Goal: Task Accomplishment & Management: Book appointment/travel/reservation

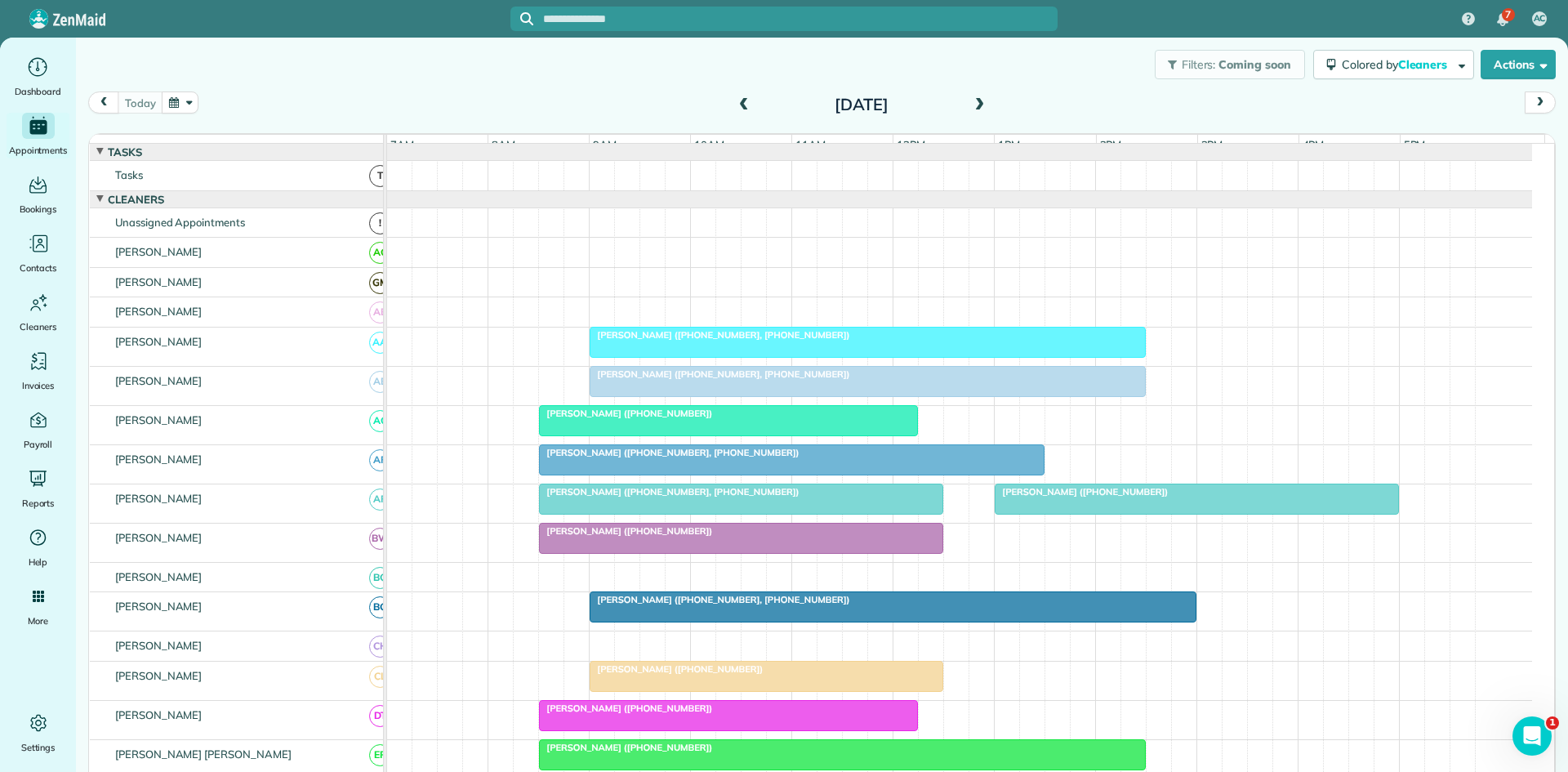
click at [971, 106] on span at bounding box center [979, 105] width 18 height 15
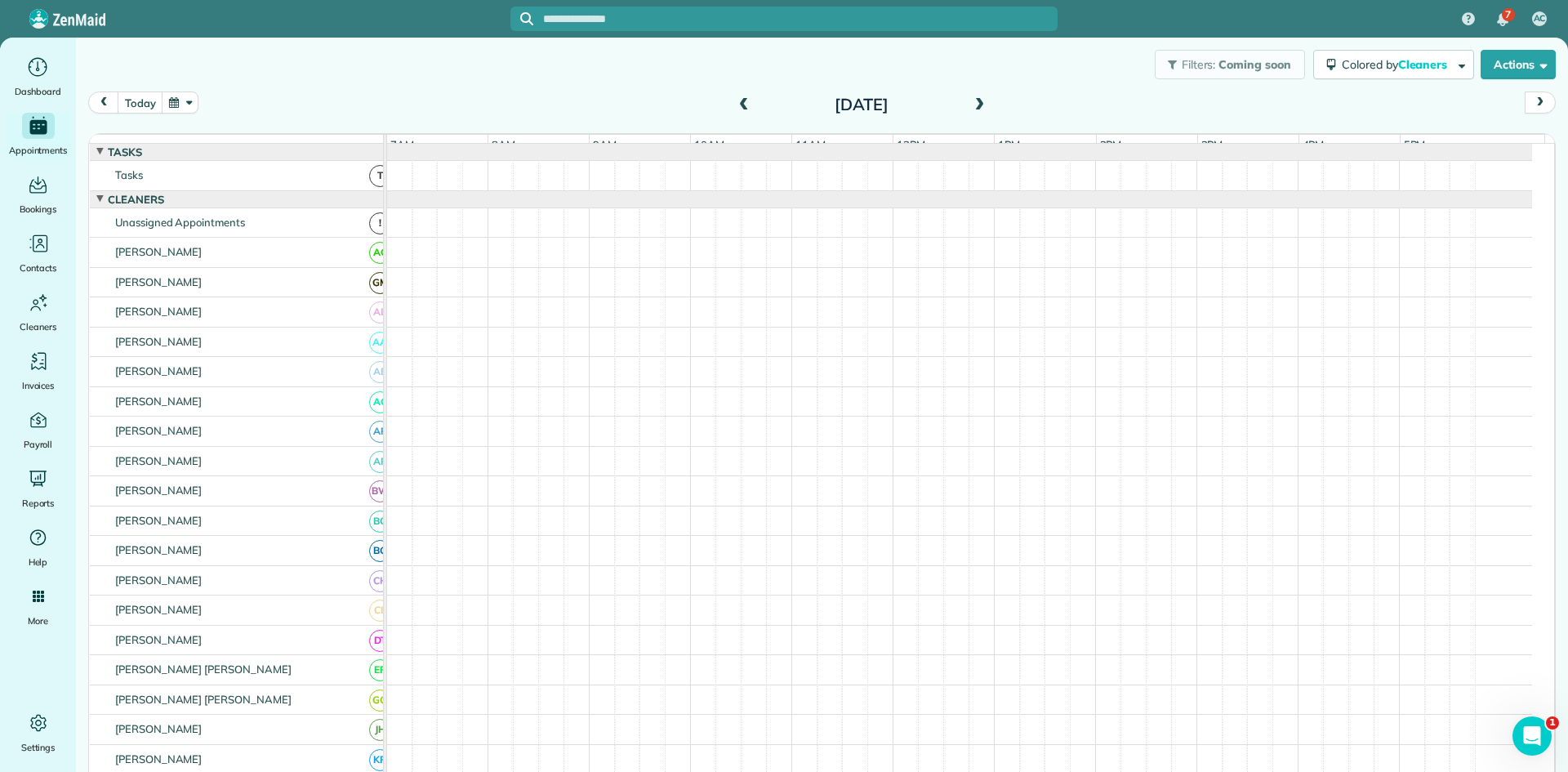
click at [971, 106] on span at bounding box center [979, 105] width 18 height 15
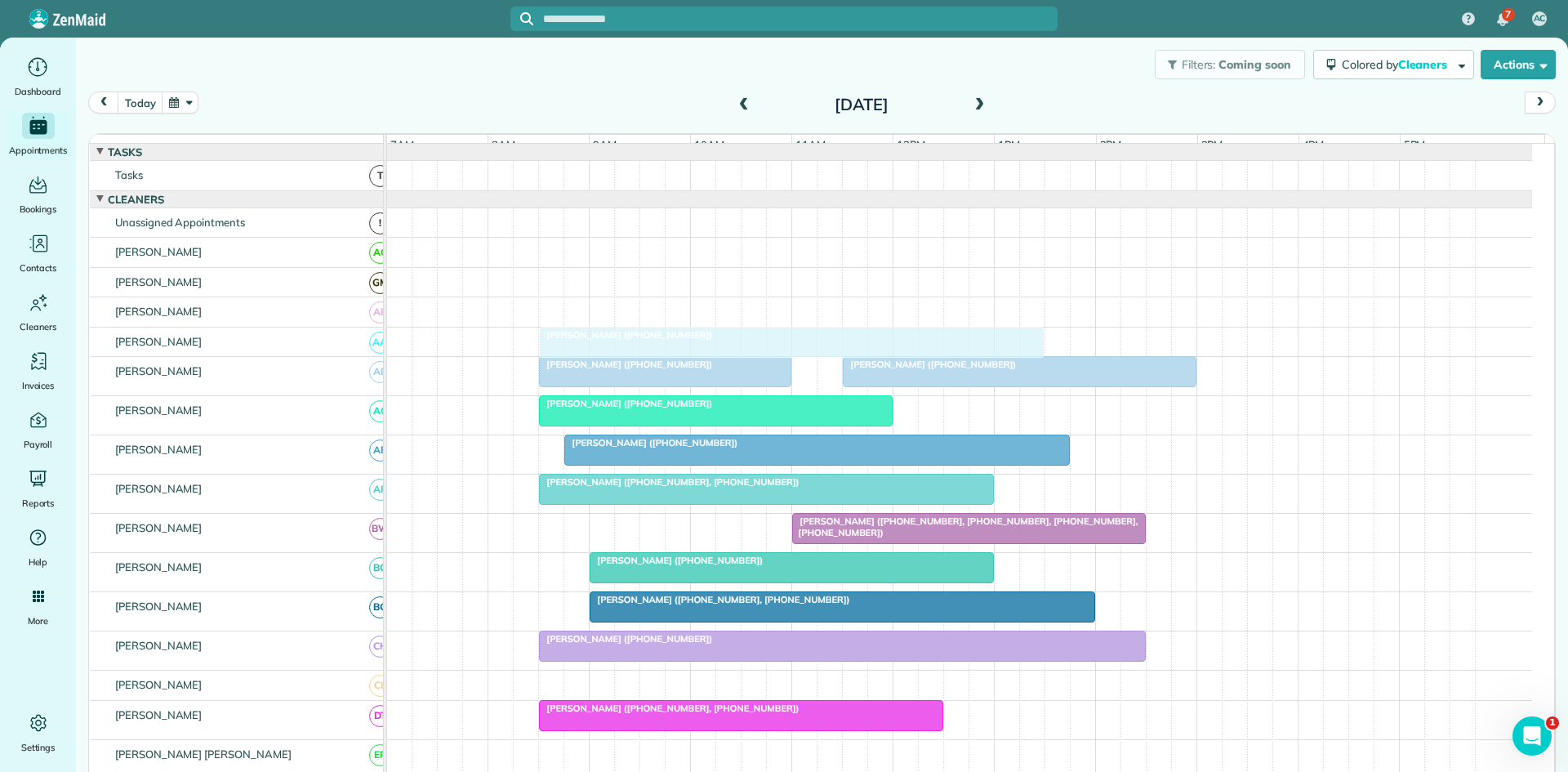
drag, startPoint x: 681, startPoint y: 492, endPoint x: 689, endPoint y: 344, distance: 148.2
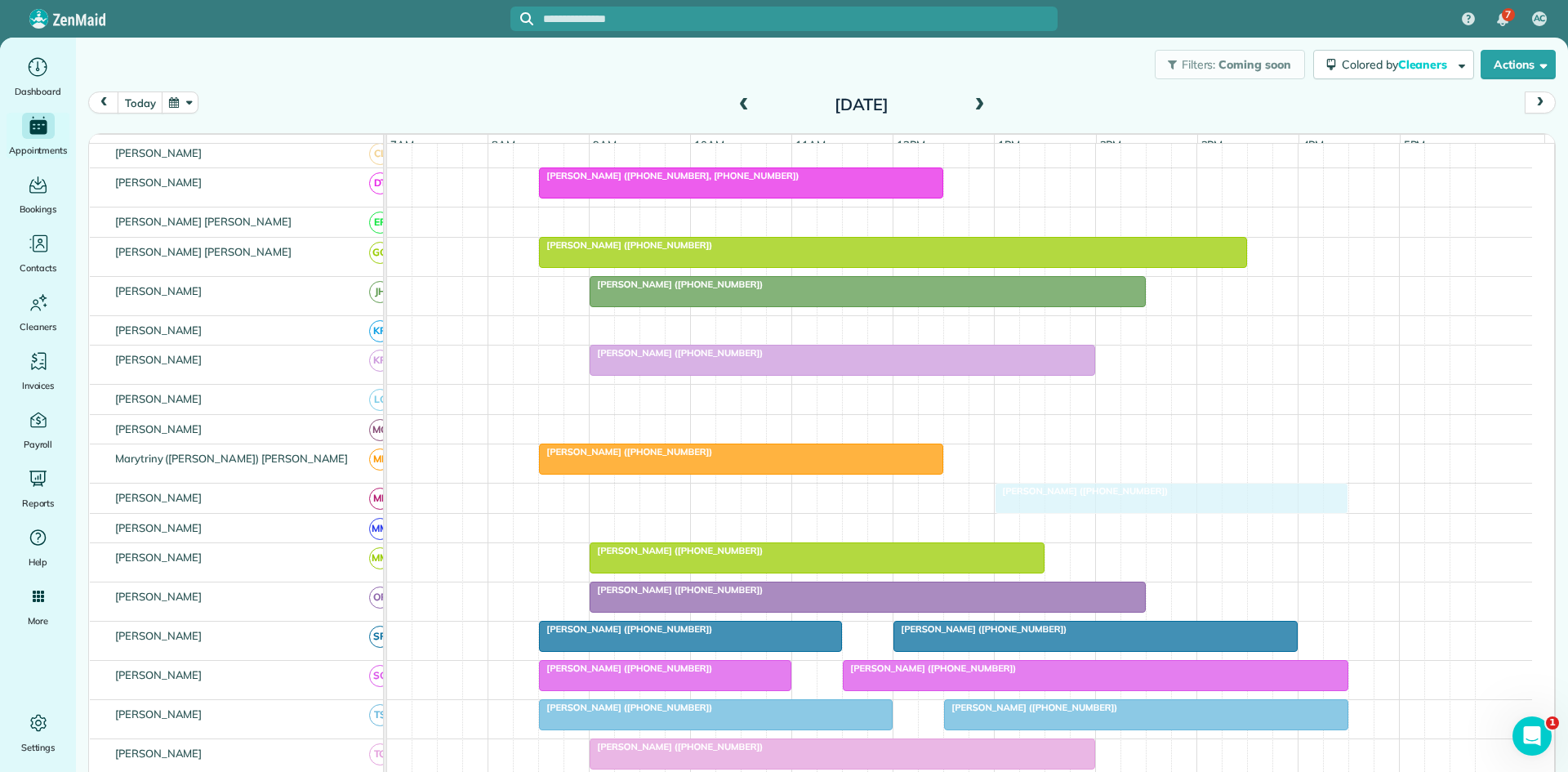
drag, startPoint x: 598, startPoint y: 429, endPoint x: 1067, endPoint y: 503, distance: 474.8
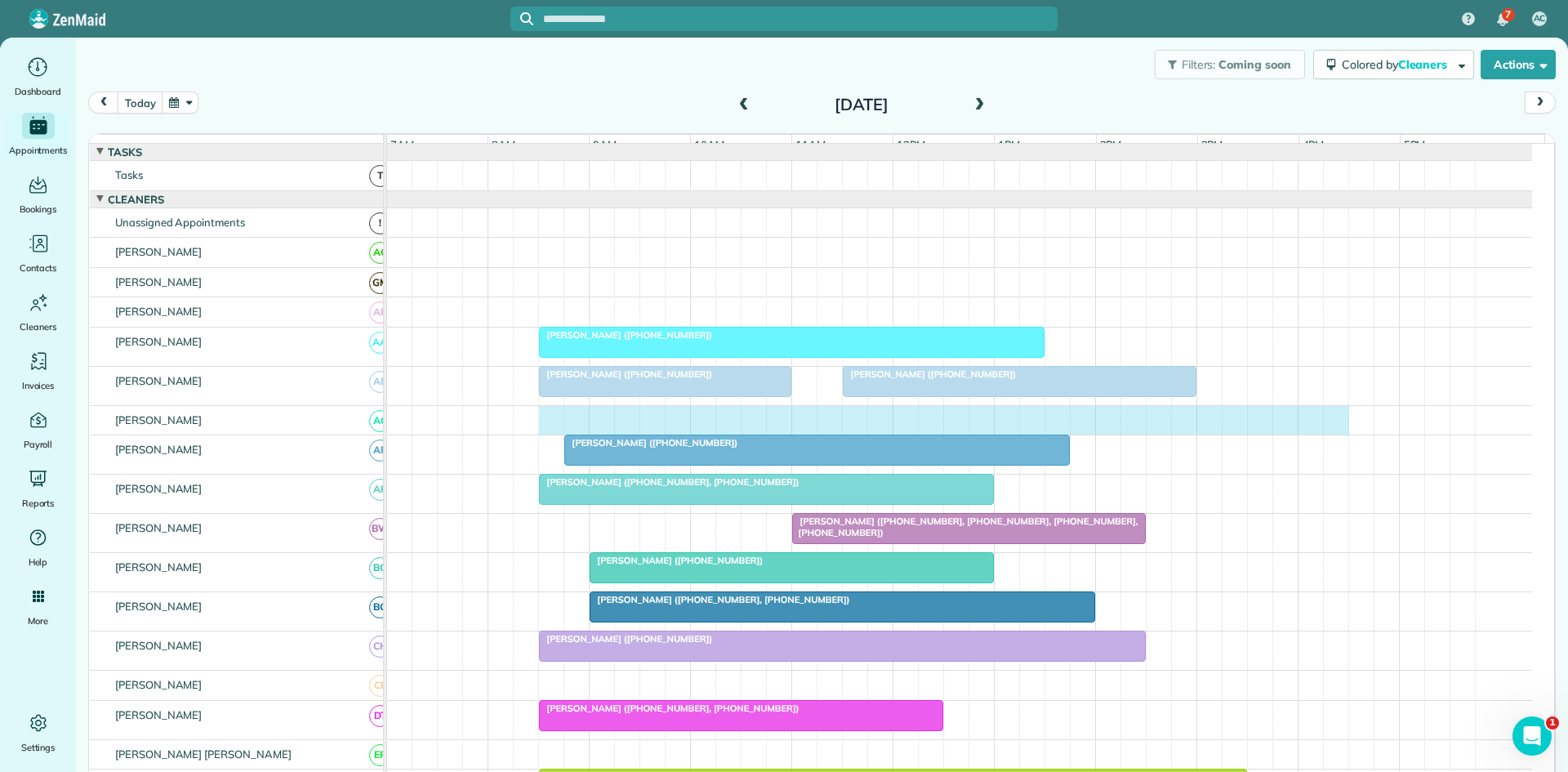
drag, startPoint x: 548, startPoint y: 436, endPoint x: 1326, endPoint y: 431, distance: 778.0
click at [1326, 431] on div at bounding box center [959, 421] width 1145 height 30
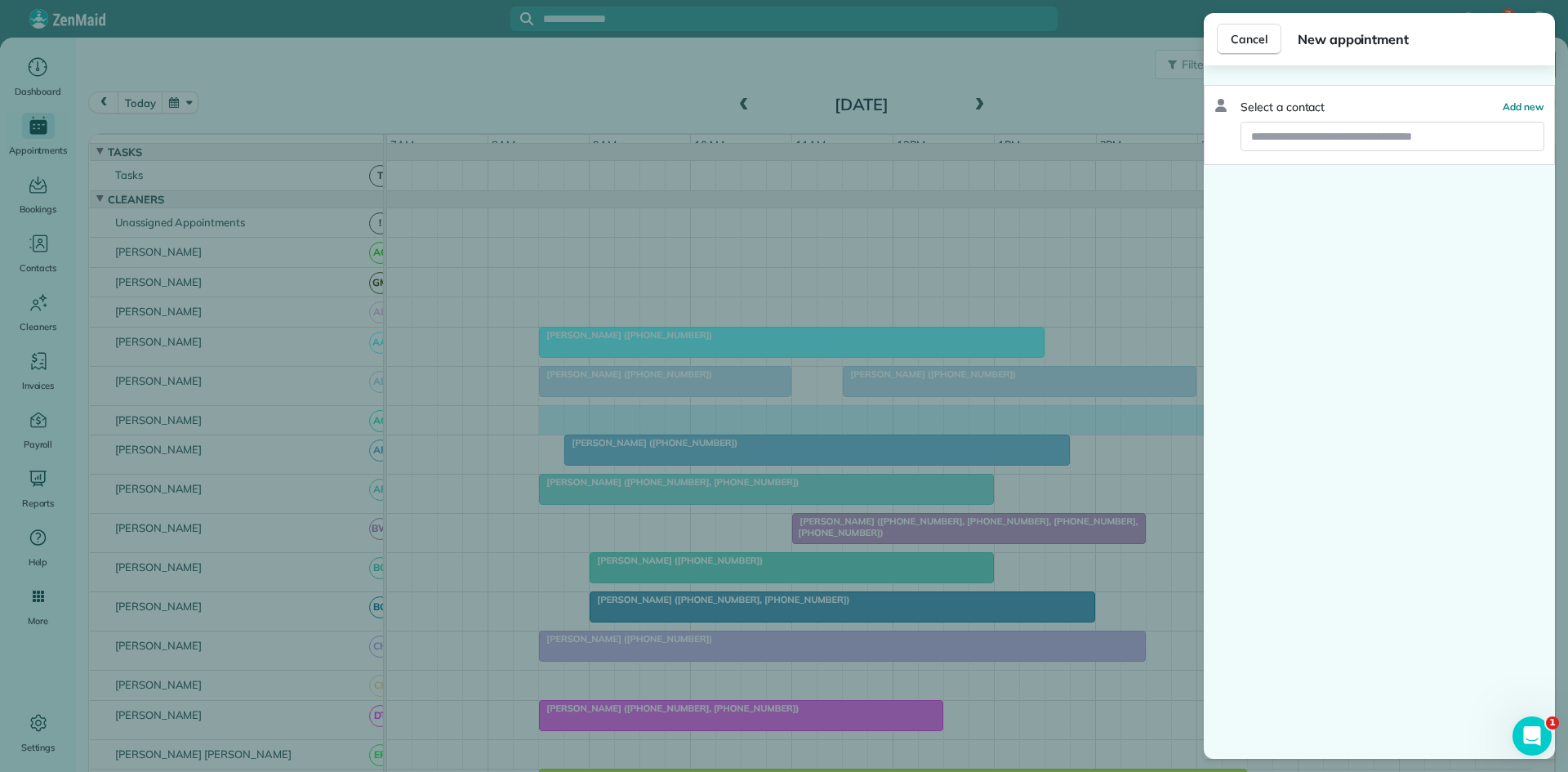
click at [1387, 155] on div "Select a contact Add new" at bounding box center [1380, 125] width 351 height 80
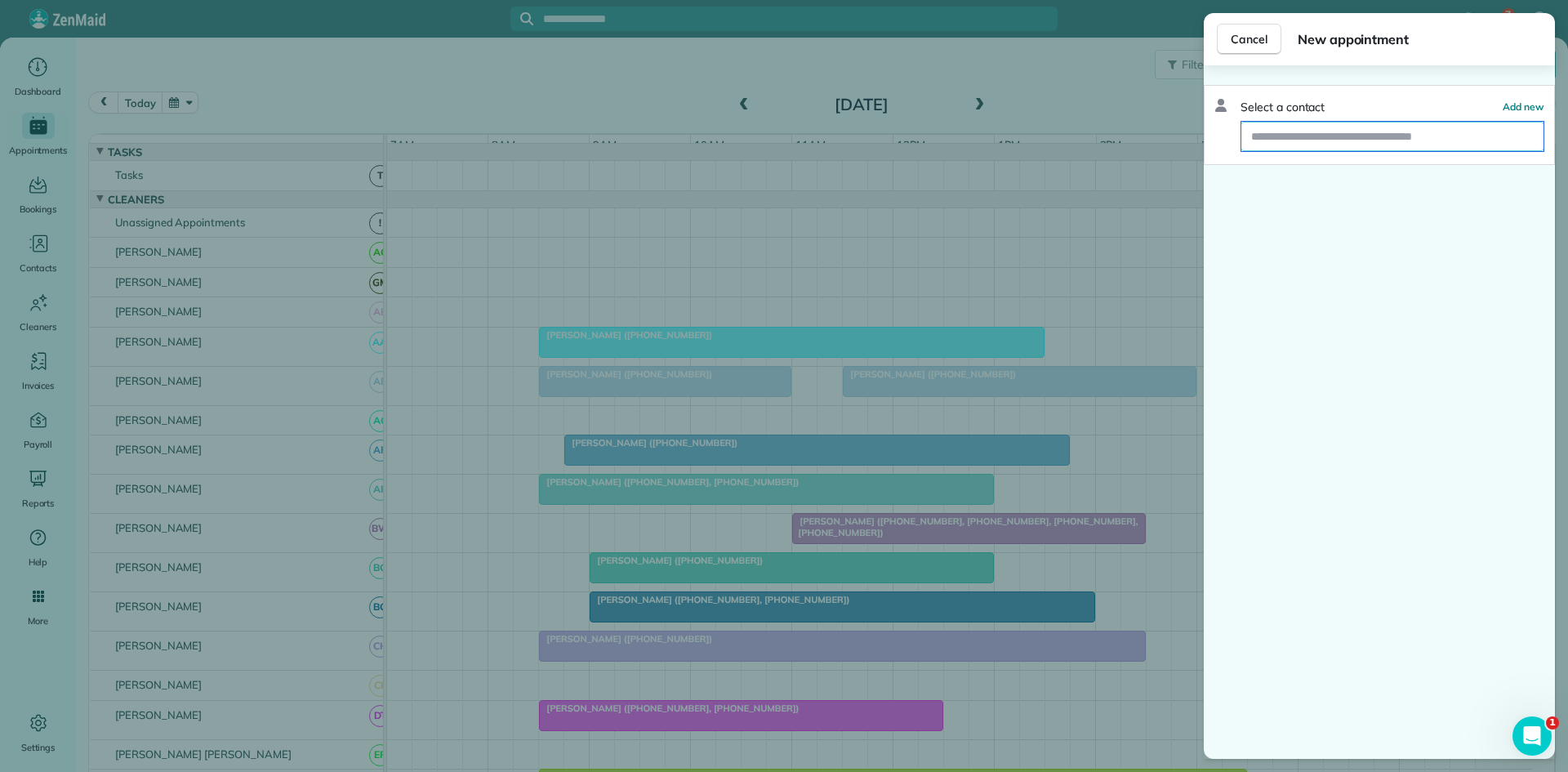
click at [1389, 128] on input "text" at bounding box center [1392, 137] width 302 height 30
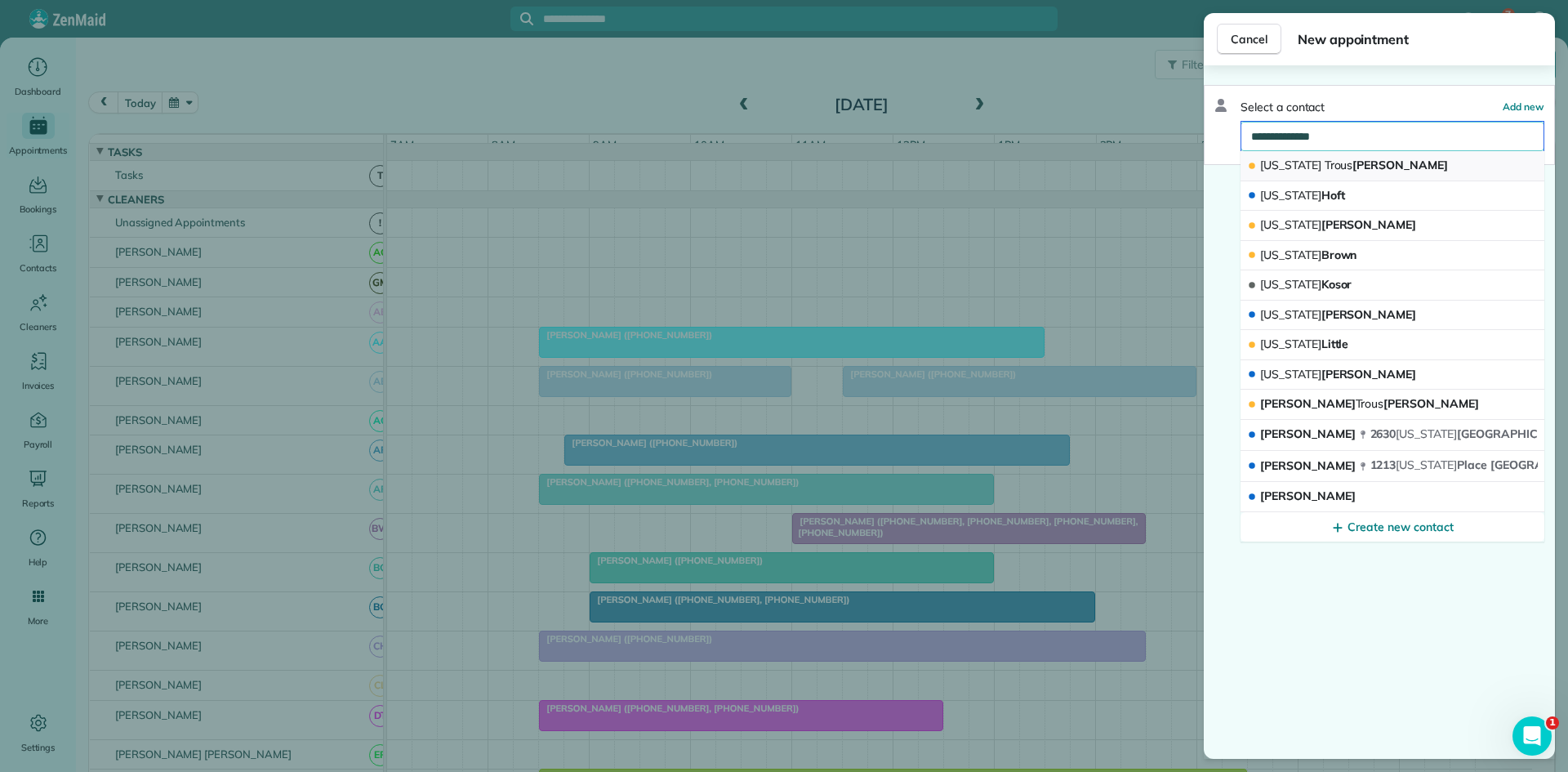
type input "**********"
click at [1324, 171] on span "Trous" at bounding box center [1338, 165] width 29 height 15
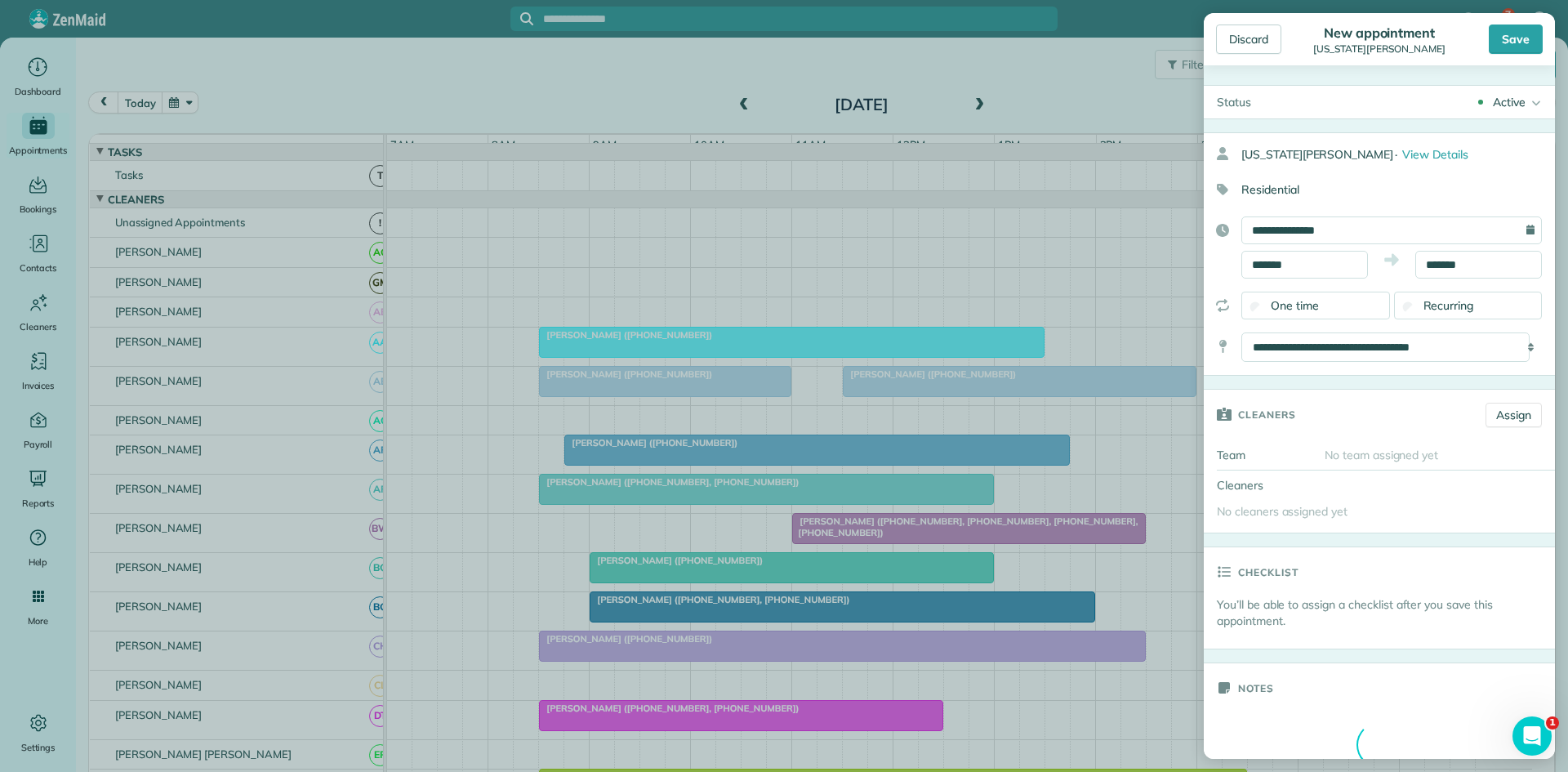
click at [1513, 34] on div "Save" at bounding box center [1515, 40] width 54 height 30
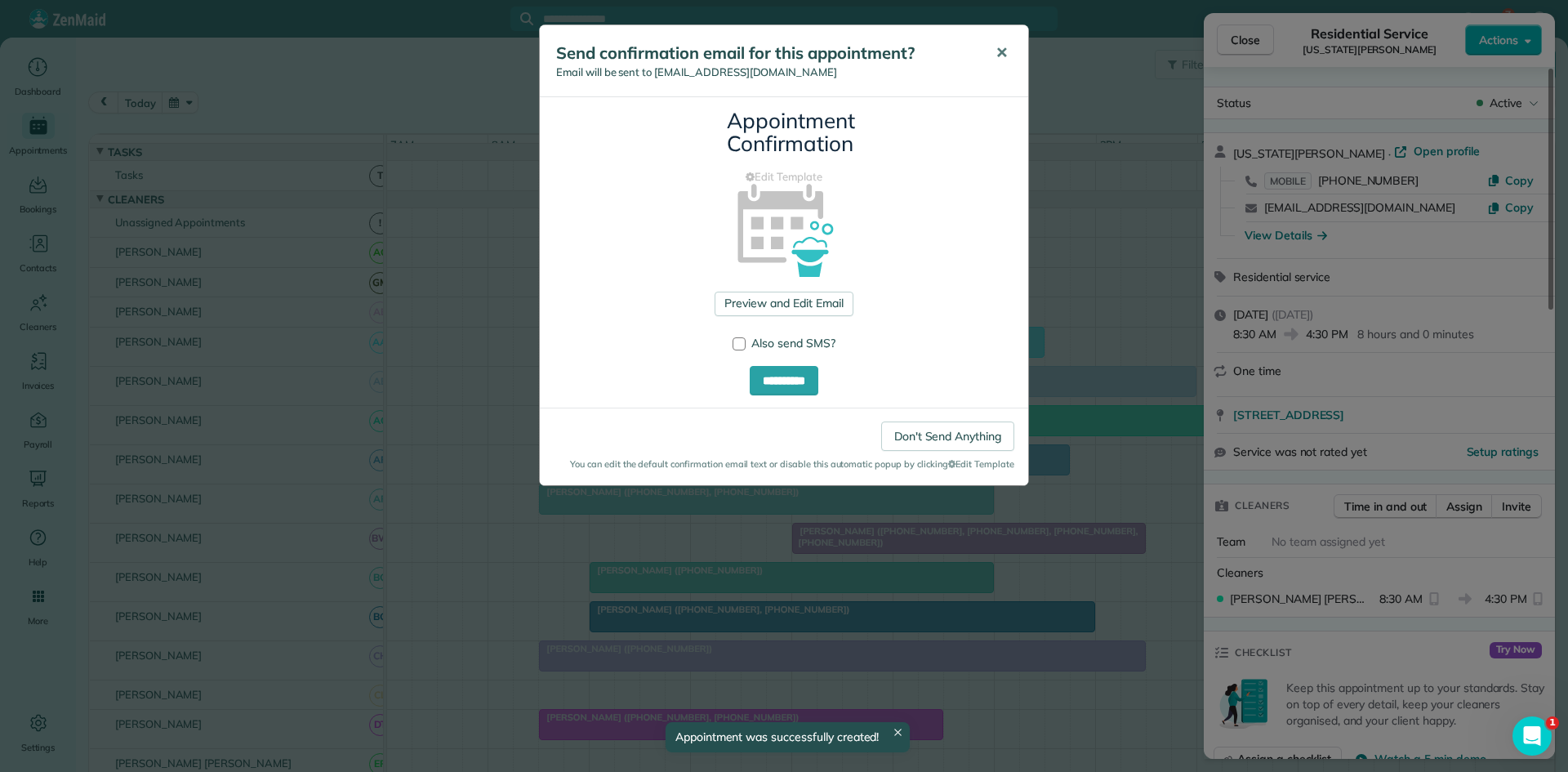
click at [987, 64] on button "✕" at bounding box center [1002, 53] width 37 height 39
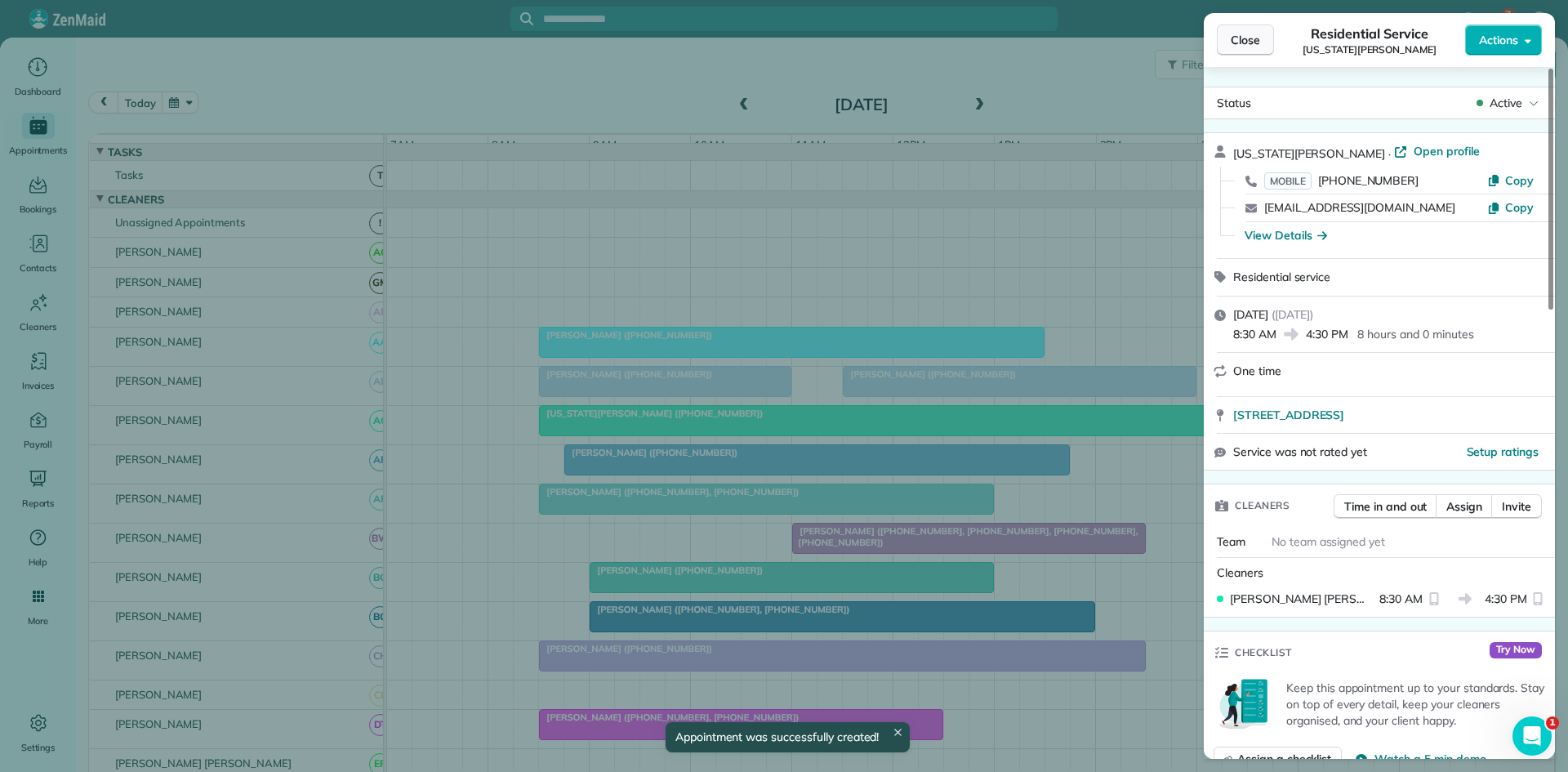
click at [1227, 46] on button "Close" at bounding box center [1246, 41] width 57 height 31
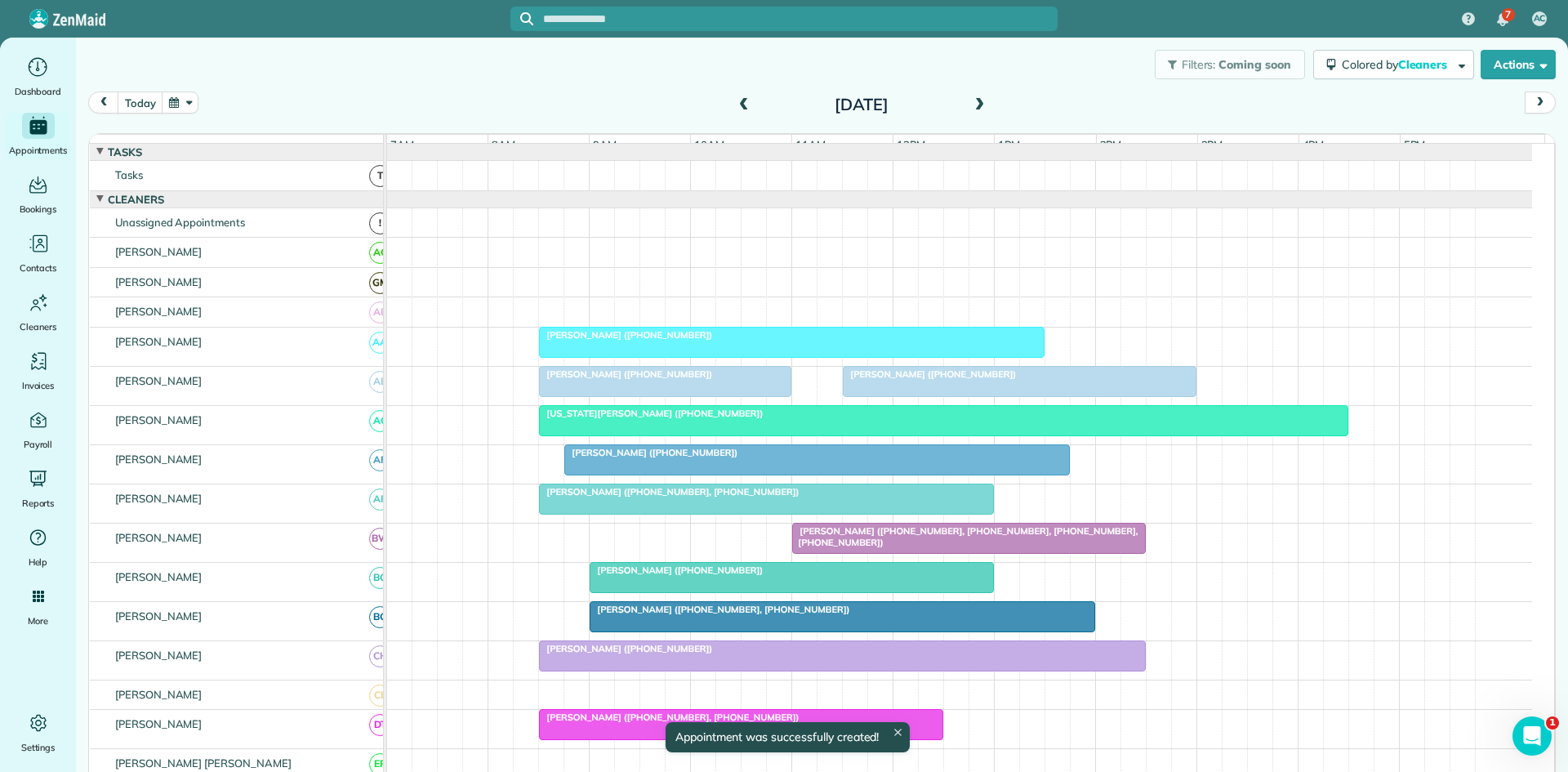
click at [718, 419] on div "[US_STATE][PERSON_NAME] ([PHONE_NUMBER])" at bounding box center [944, 413] width 800 height 11
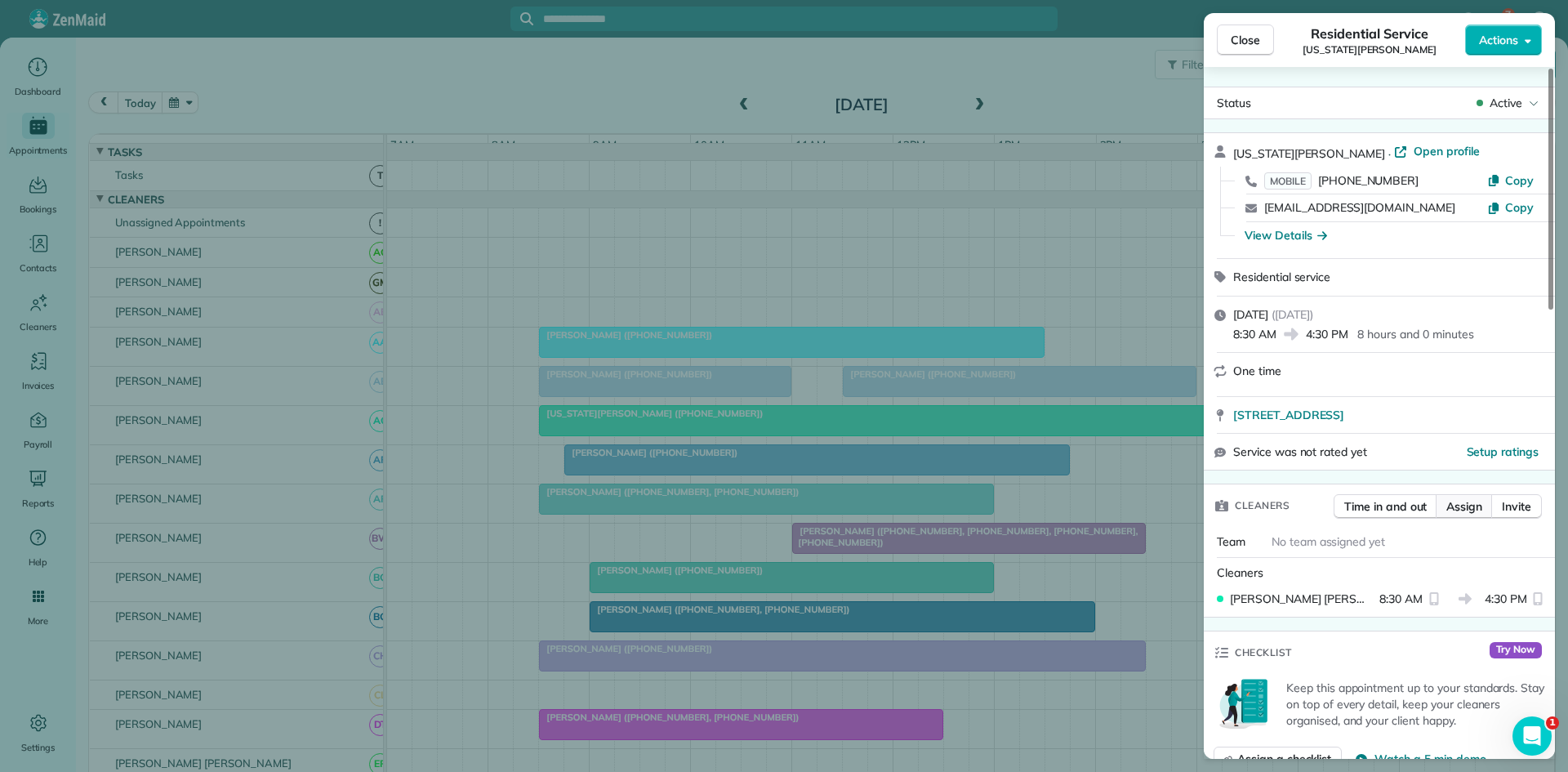
click at [1467, 499] on span "Assign" at bounding box center [1464, 506] width 36 height 17
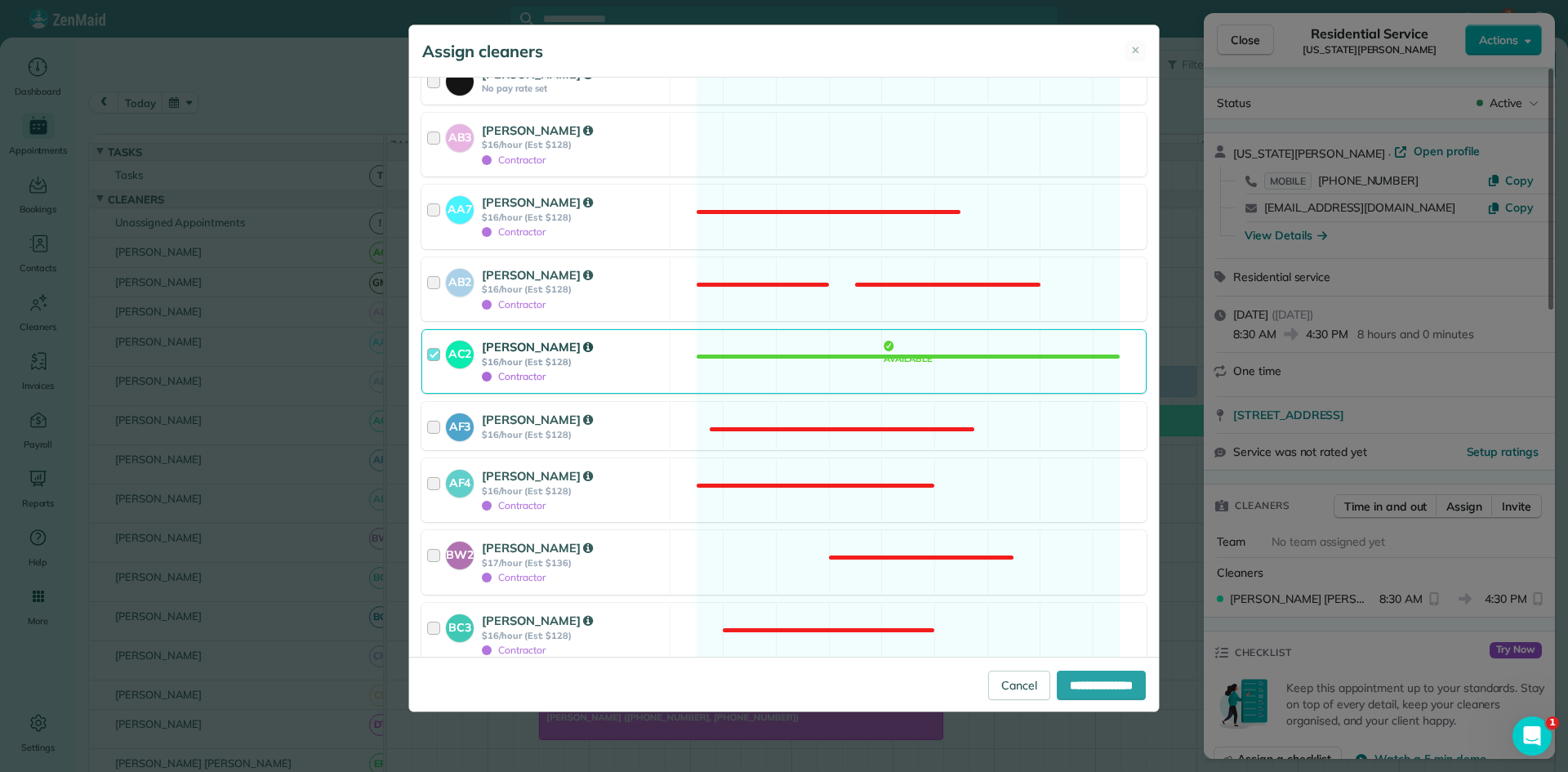
scroll to position [548, 0]
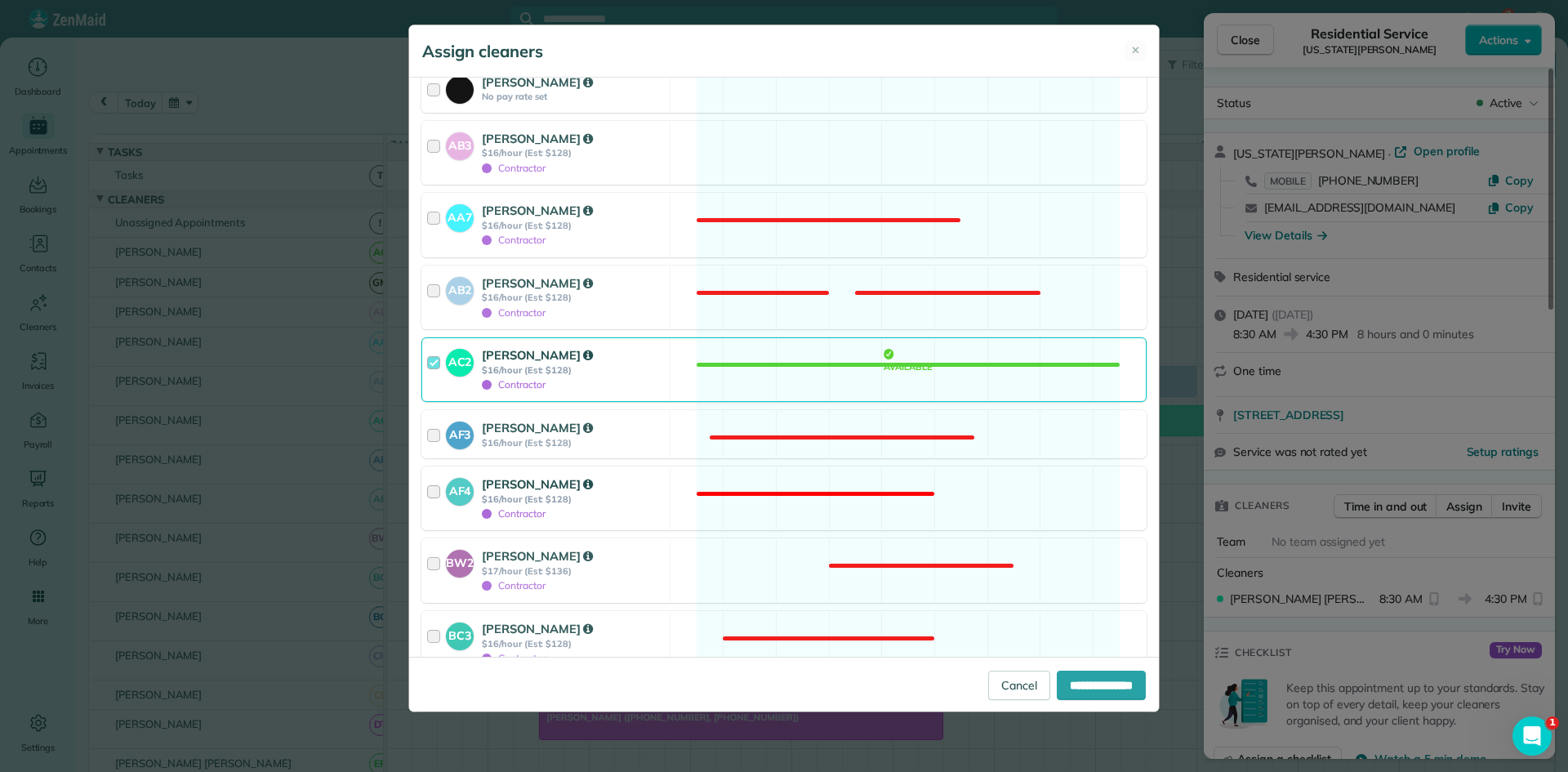
click at [631, 495] on strong "$16/hour (Est: $128)" at bounding box center [573, 499] width 183 height 11
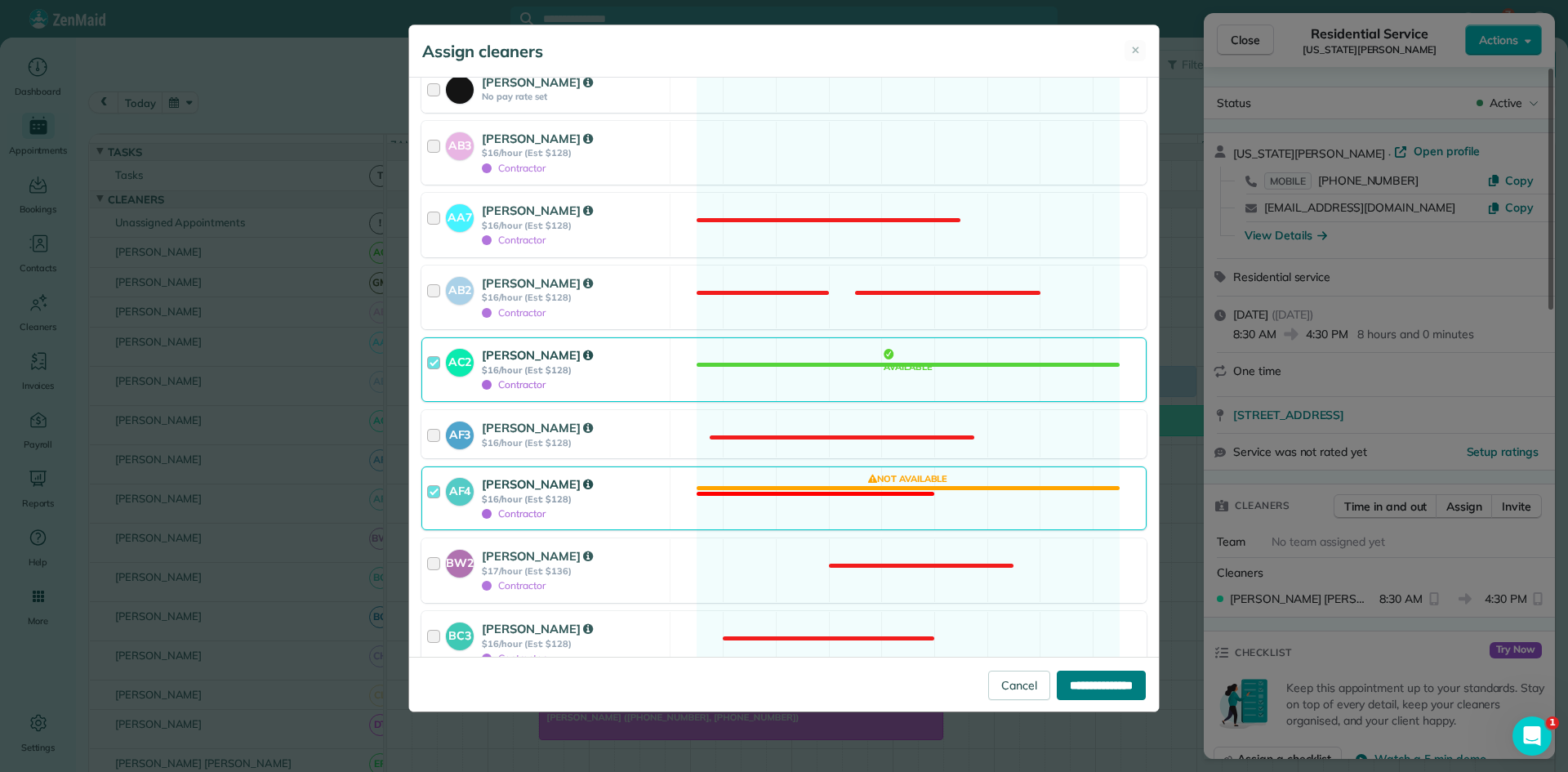
click at [1116, 679] on input "**********" at bounding box center [1101, 685] width 89 height 30
type input "**********"
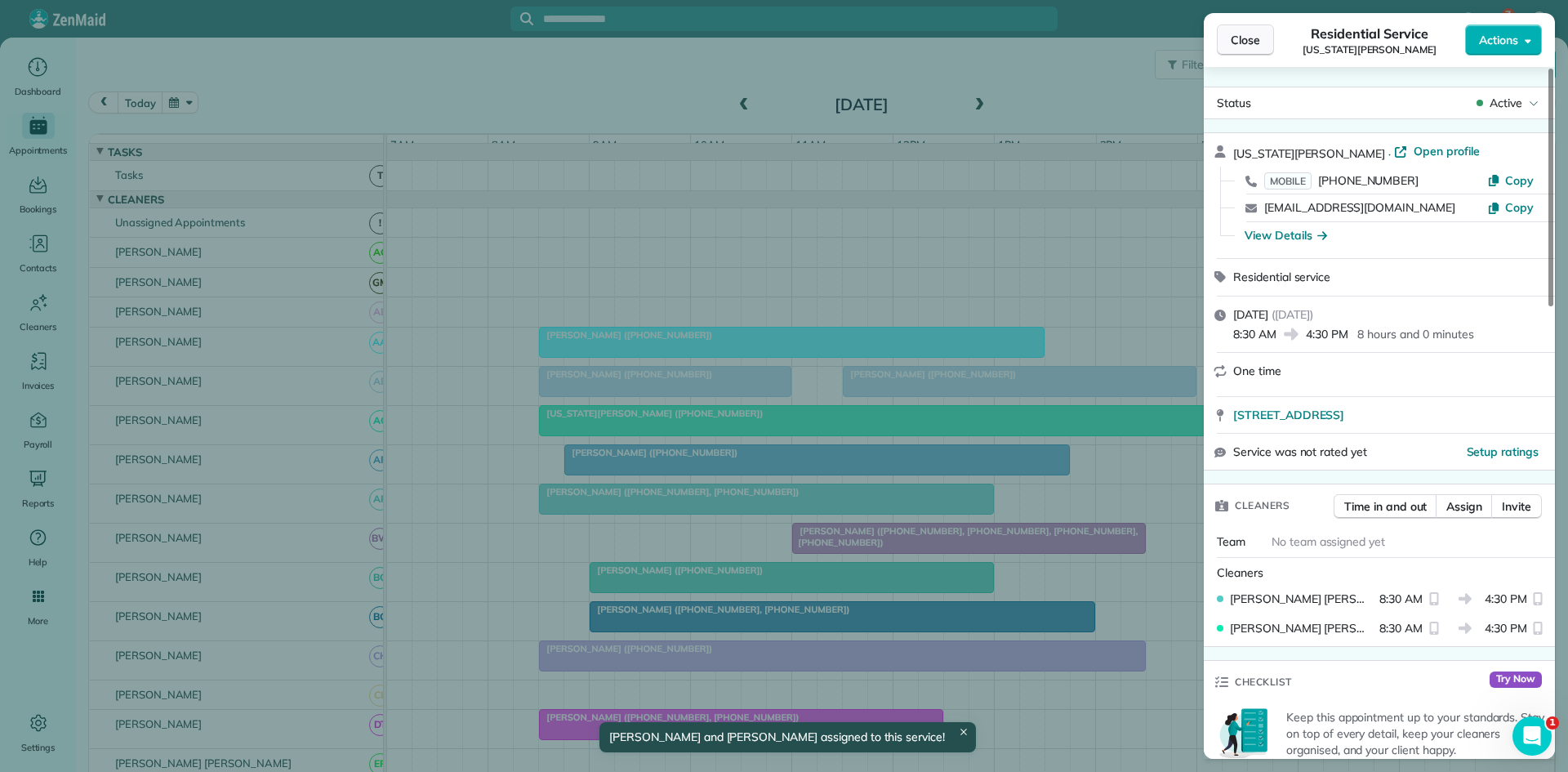
click at [1236, 39] on span "Close" at bounding box center [1246, 40] width 30 height 17
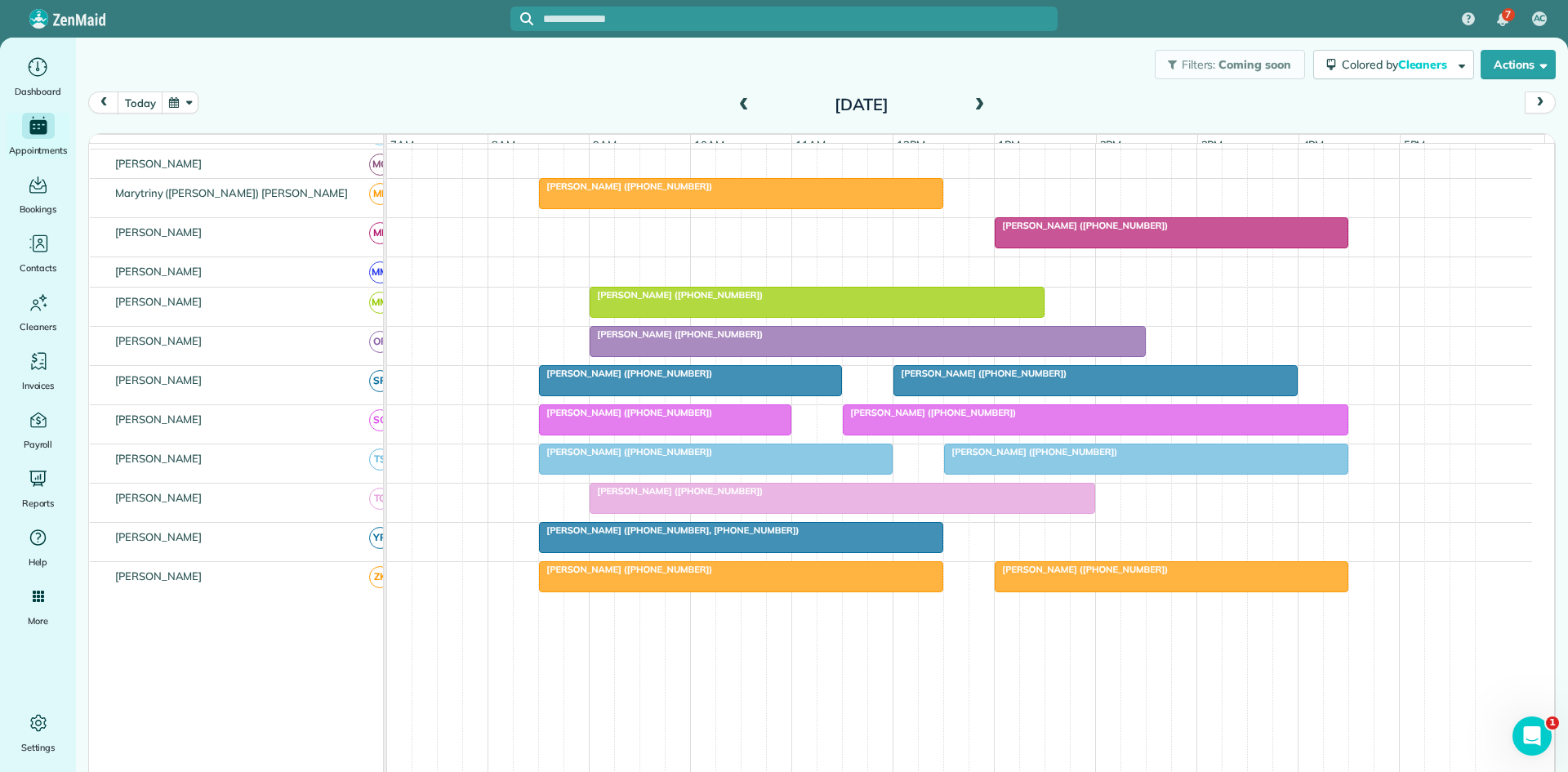
scroll to position [855, 0]
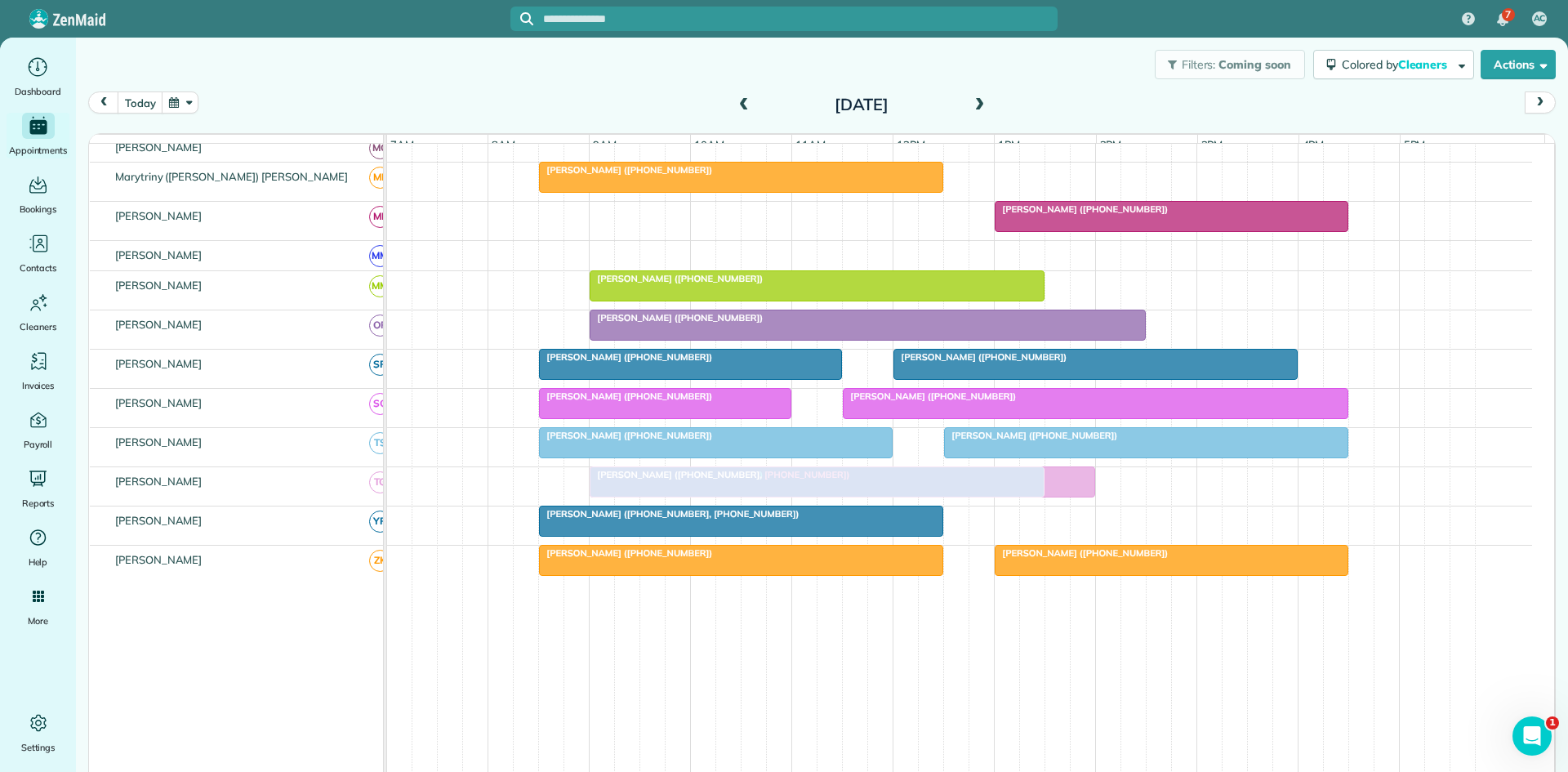
drag, startPoint x: 639, startPoint y: 268, endPoint x: 680, endPoint y: 499, distance: 234.6
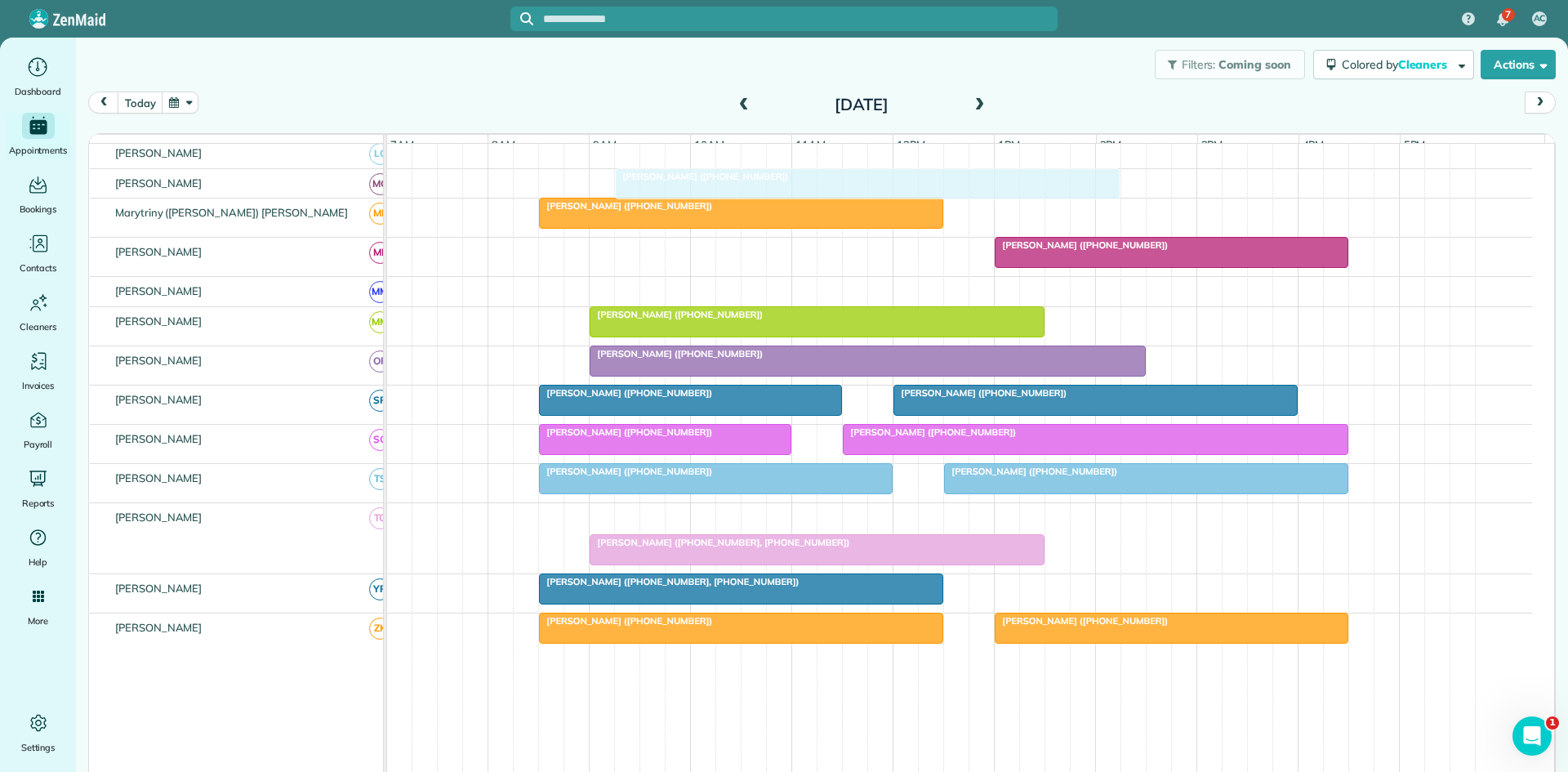
scroll to position [774, 0]
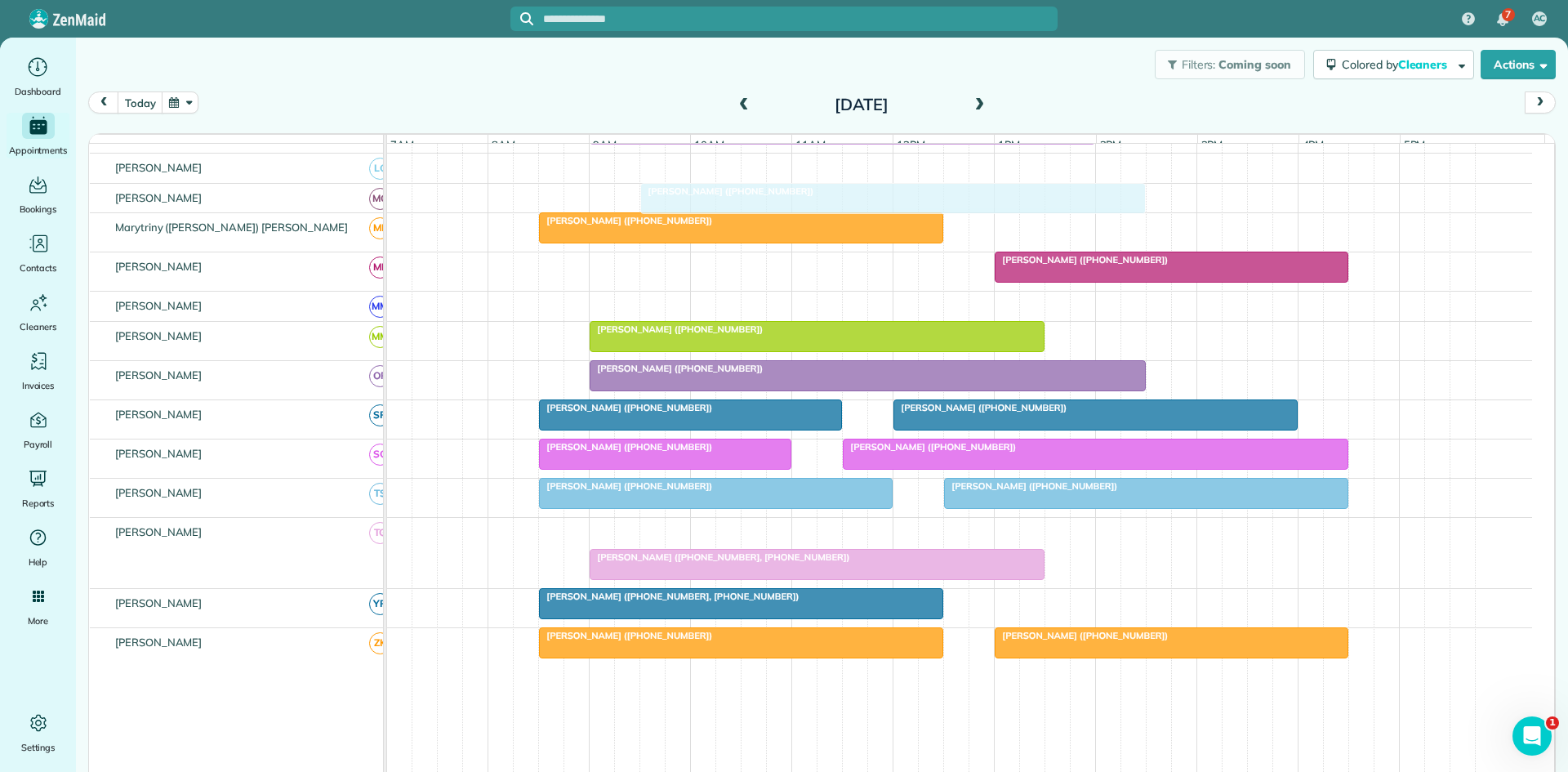
drag, startPoint x: 644, startPoint y: 486, endPoint x: 687, endPoint y: 203, distance: 286.2
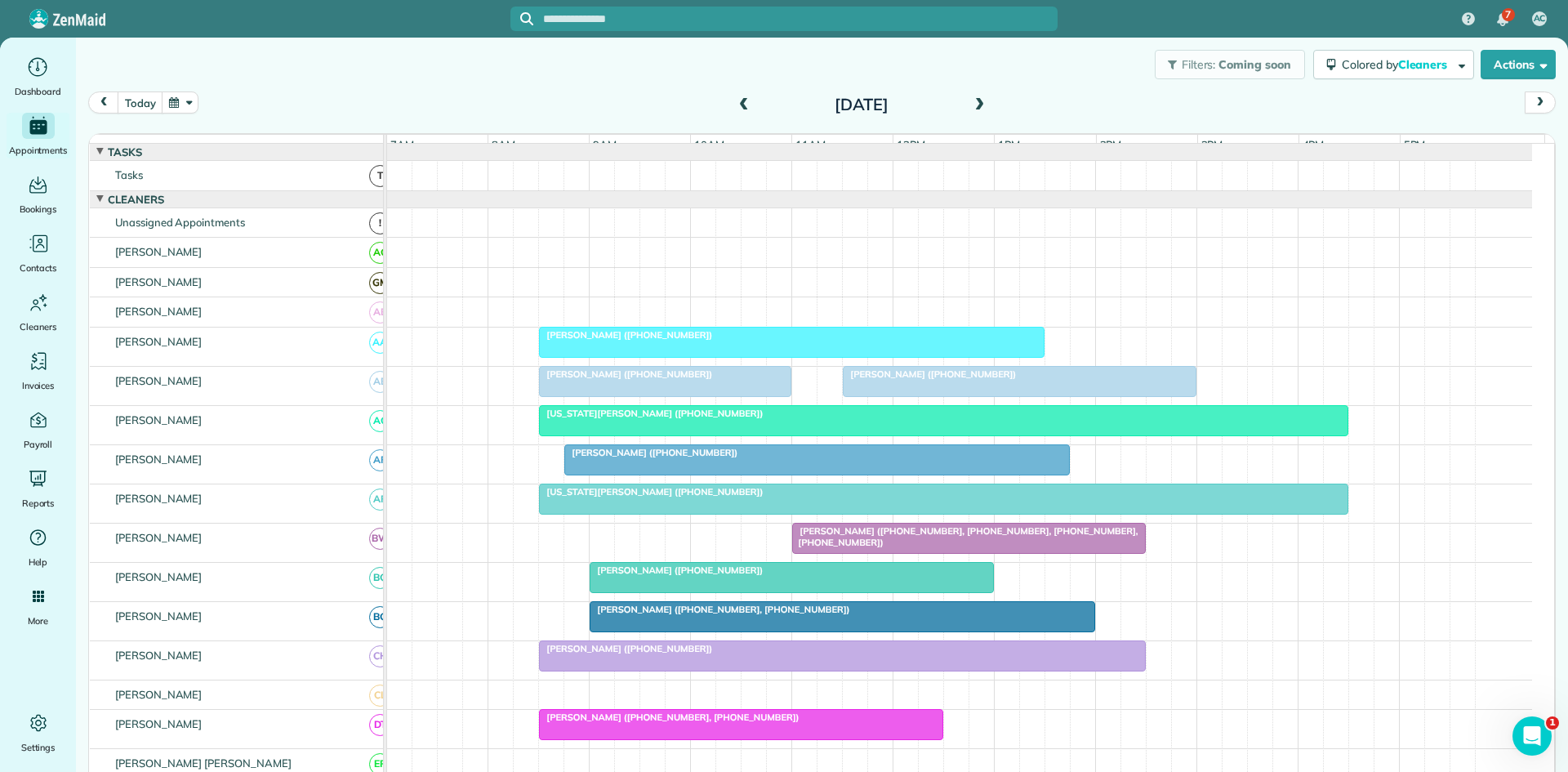
scroll to position [271, 0]
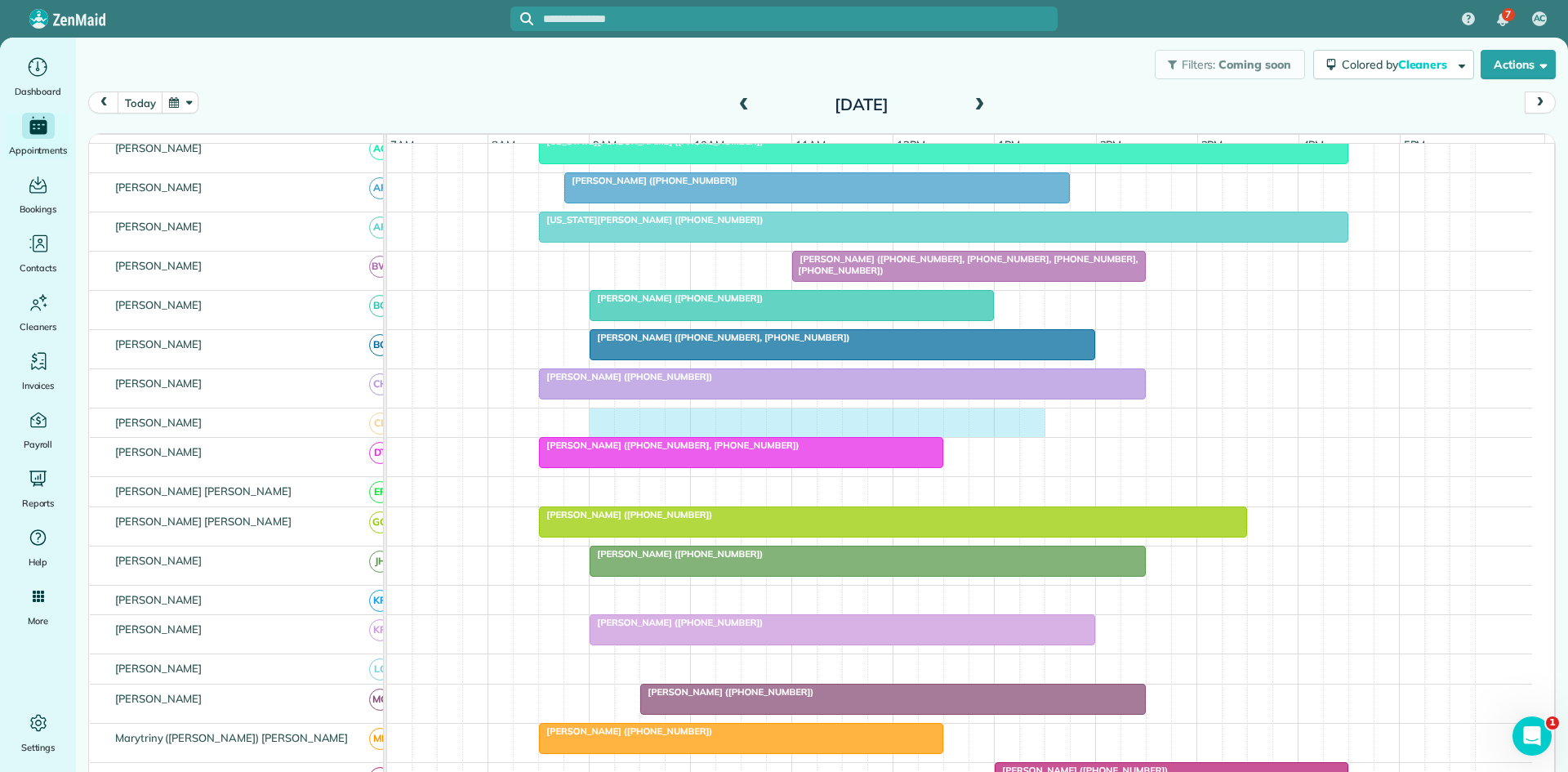
drag, startPoint x: 592, startPoint y: 432, endPoint x: 1034, endPoint y: 413, distance: 442.4
click at [1034, 413] on tbody "[PERSON_NAME] ([PHONE_NUMBER]) [PERSON_NAME] ([PHONE_NUMBER]) [PERSON_NAME] ([P…" at bounding box center [959, 627] width 1145 height 1512
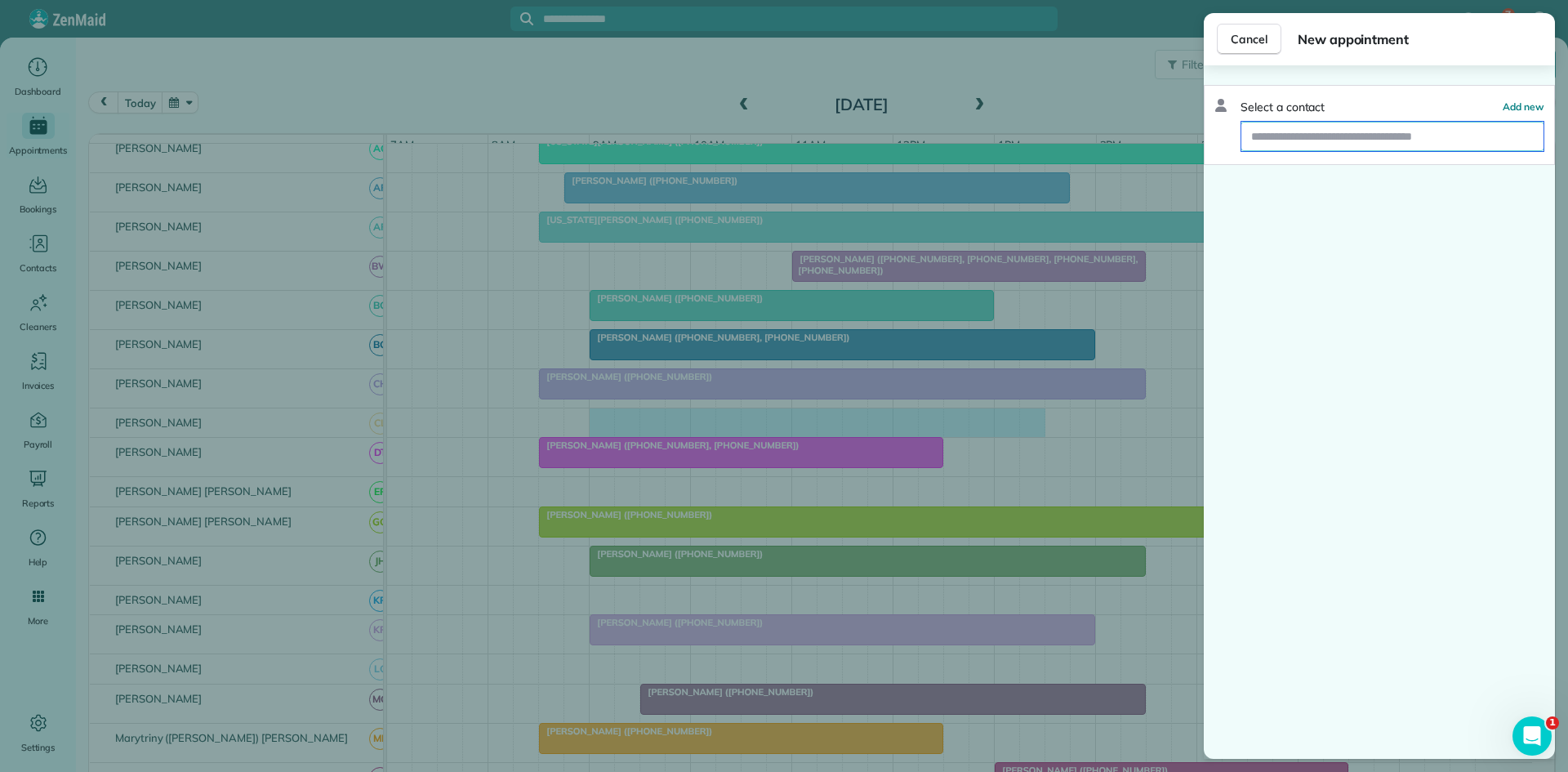
click at [1351, 138] on input "text" at bounding box center [1392, 137] width 302 height 30
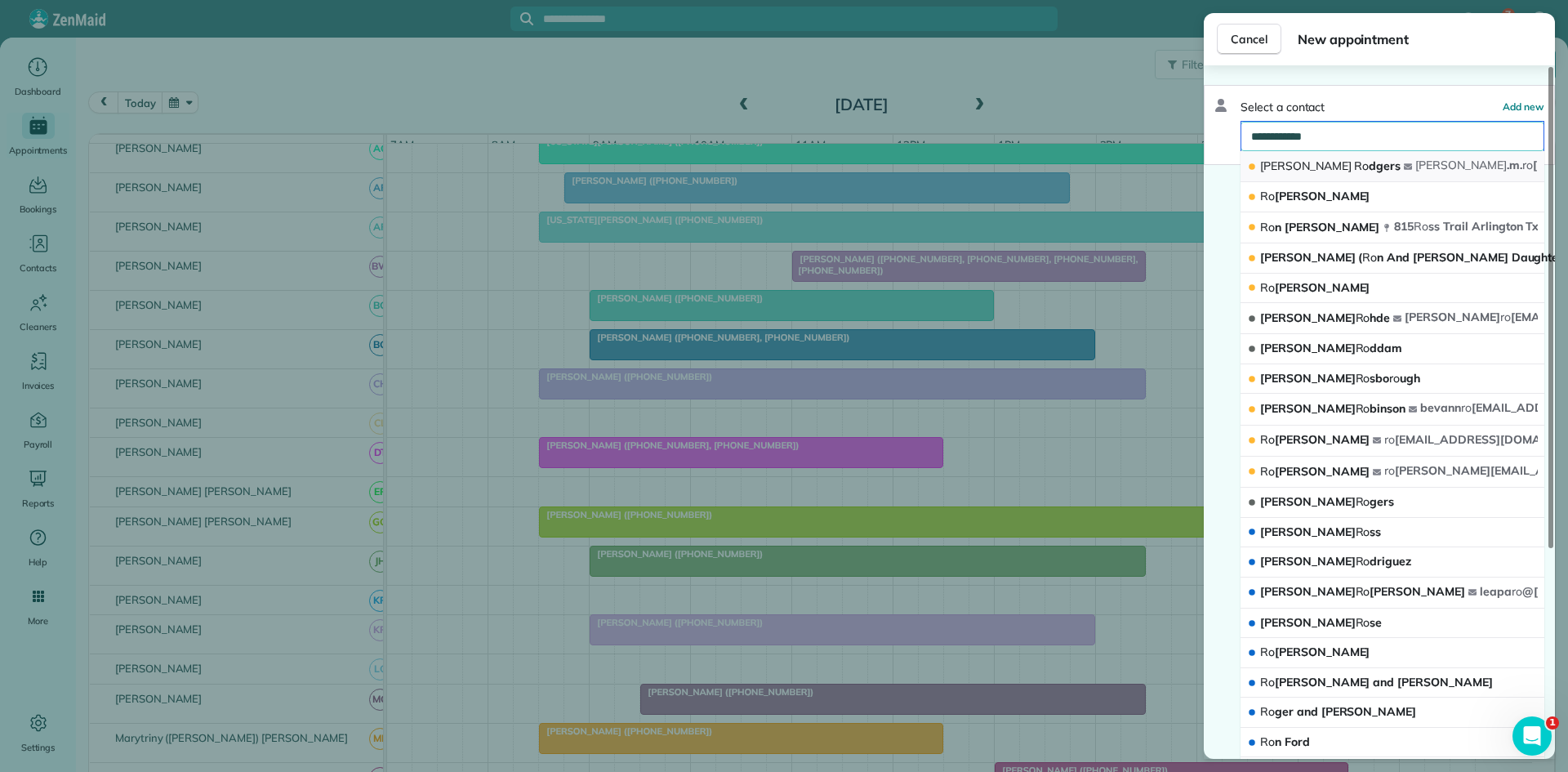
type input "**********"
click at [1327, 164] on span "[PERSON_NAME] dgers" at bounding box center [1331, 166] width 140 height 15
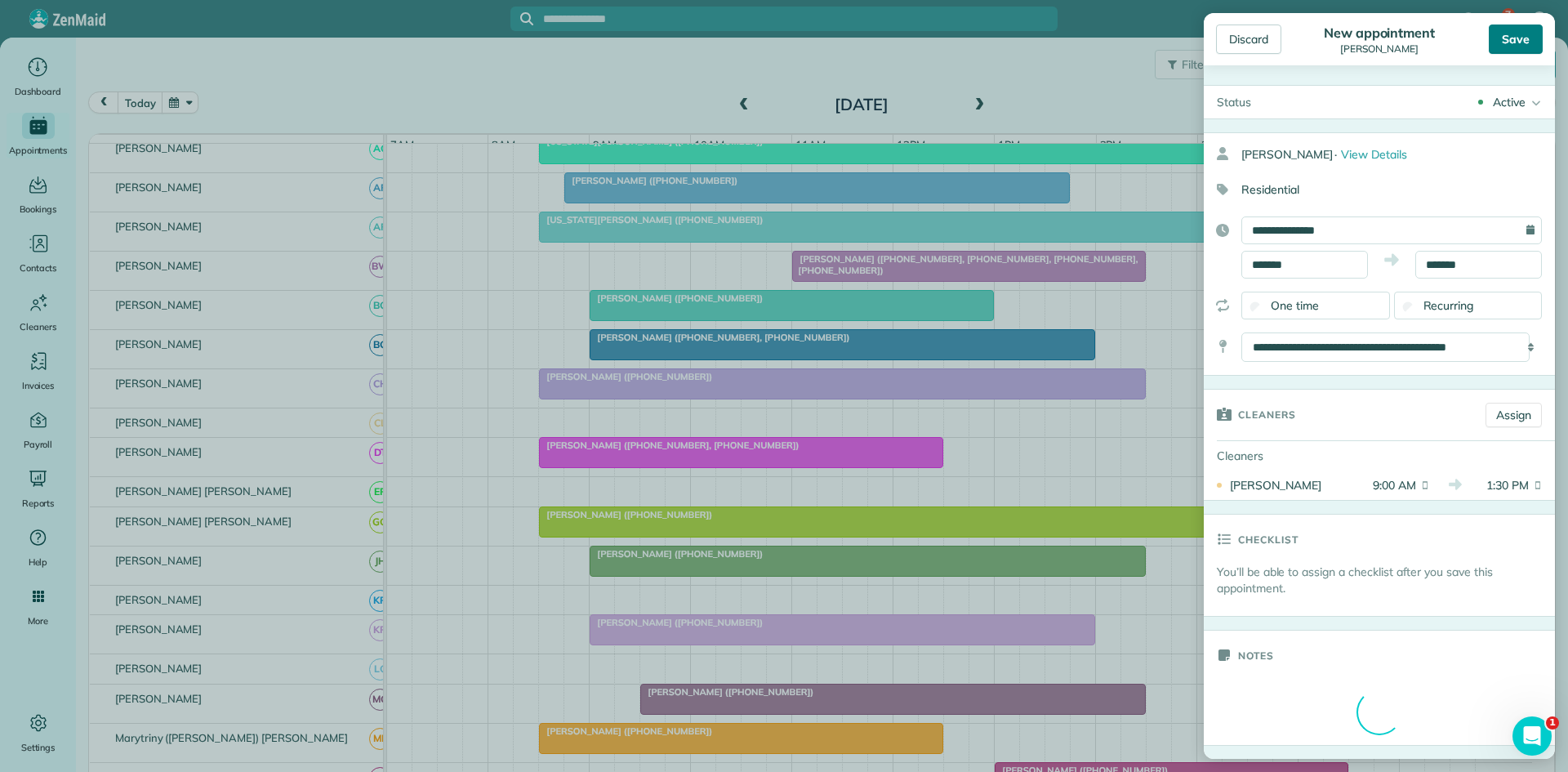
click at [1497, 45] on div "Save" at bounding box center [1515, 40] width 54 height 30
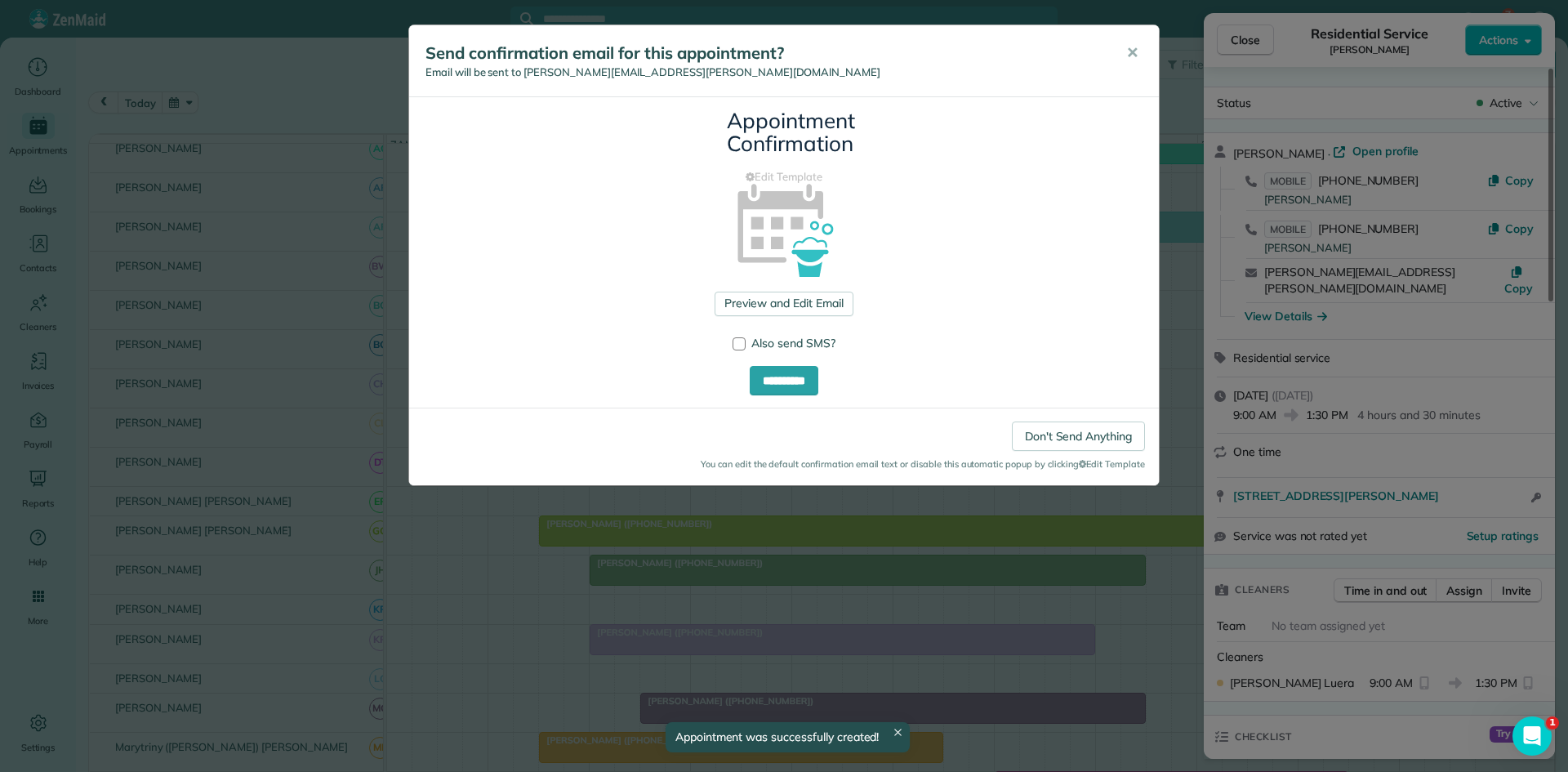
click at [1124, 50] on button "✕" at bounding box center [1132, 53] width 37 height 39
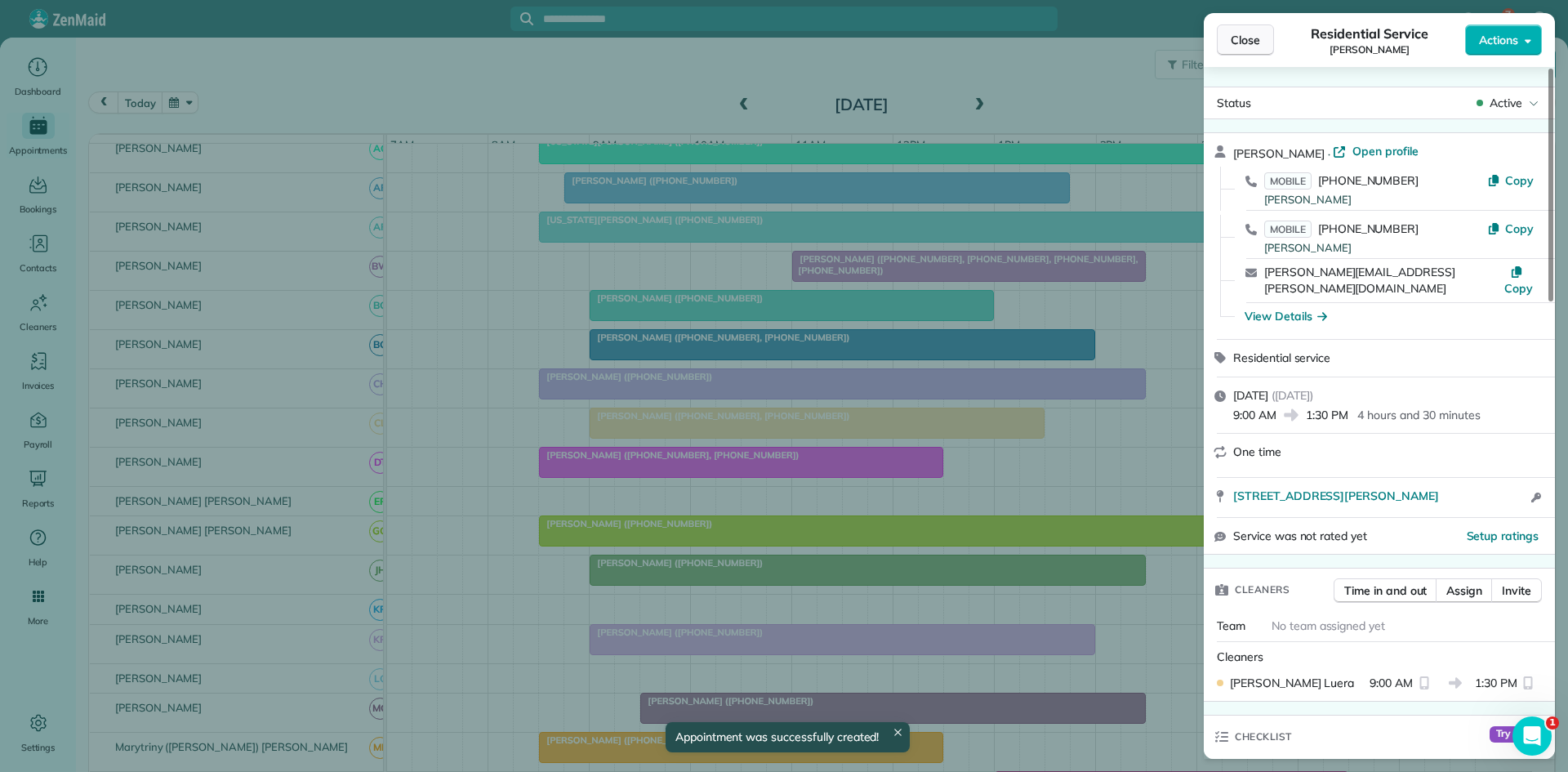
click at [1249, 53] on button "Close" at bounding box center [1246, 41] width 57 height 31
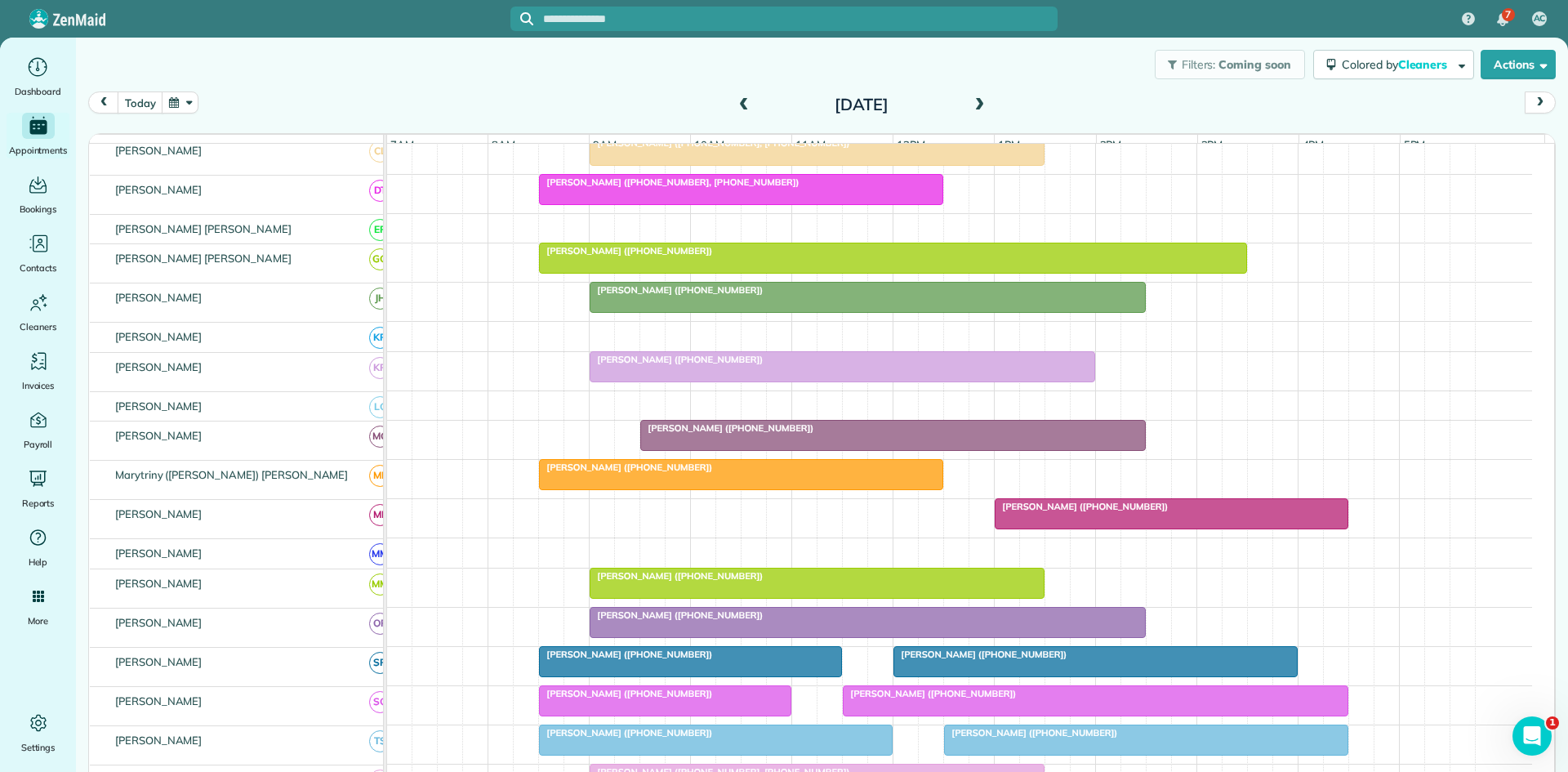
scroll to position [545, 0]
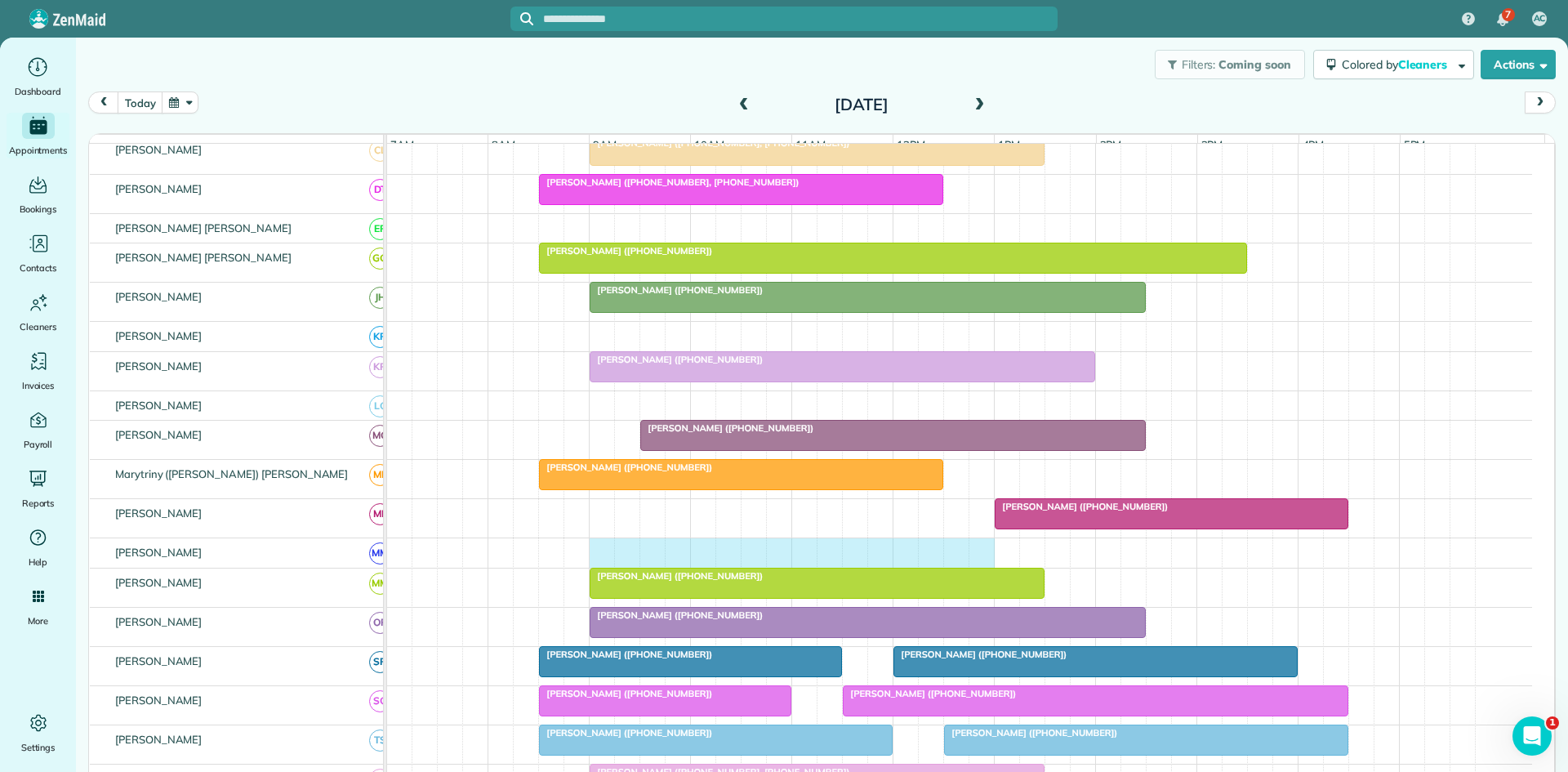
drag, startPoint x: 603, startPoint y: 569, endPoint x: 978, endPoint y: 547, distance: 375.6
click at [978, 547] on tbody "[PERSON_NAME] ([PHONE_NUMBER]) [PERSON_NAME] ([PHONE_NUMBER]) [PERSON_NAME] ([P…" at bounding box center [959, 359] width 1145 height 1521
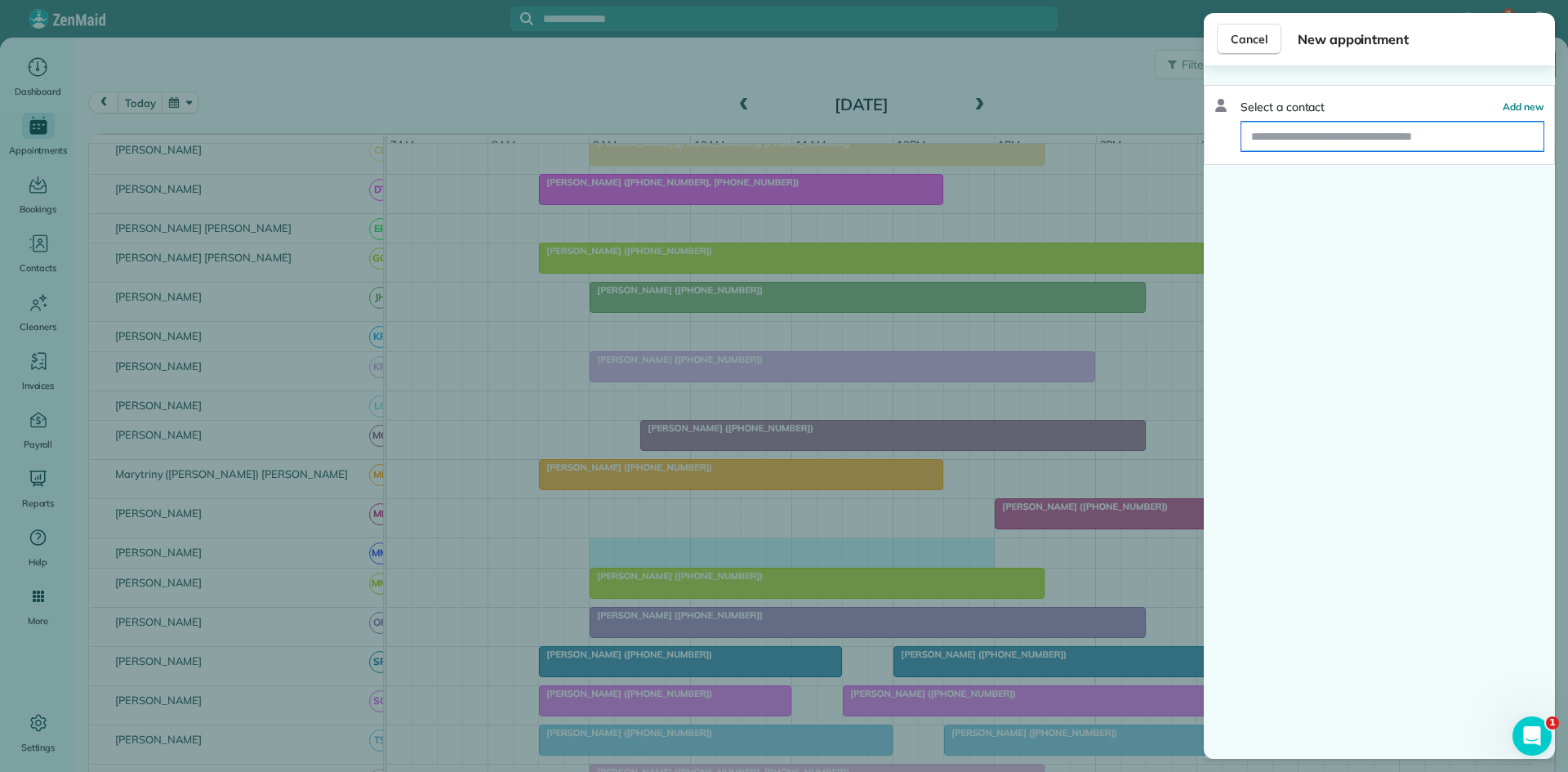
click at [1285, 126] on input "text" at bounding box center [1392, 137] width 302 height 30
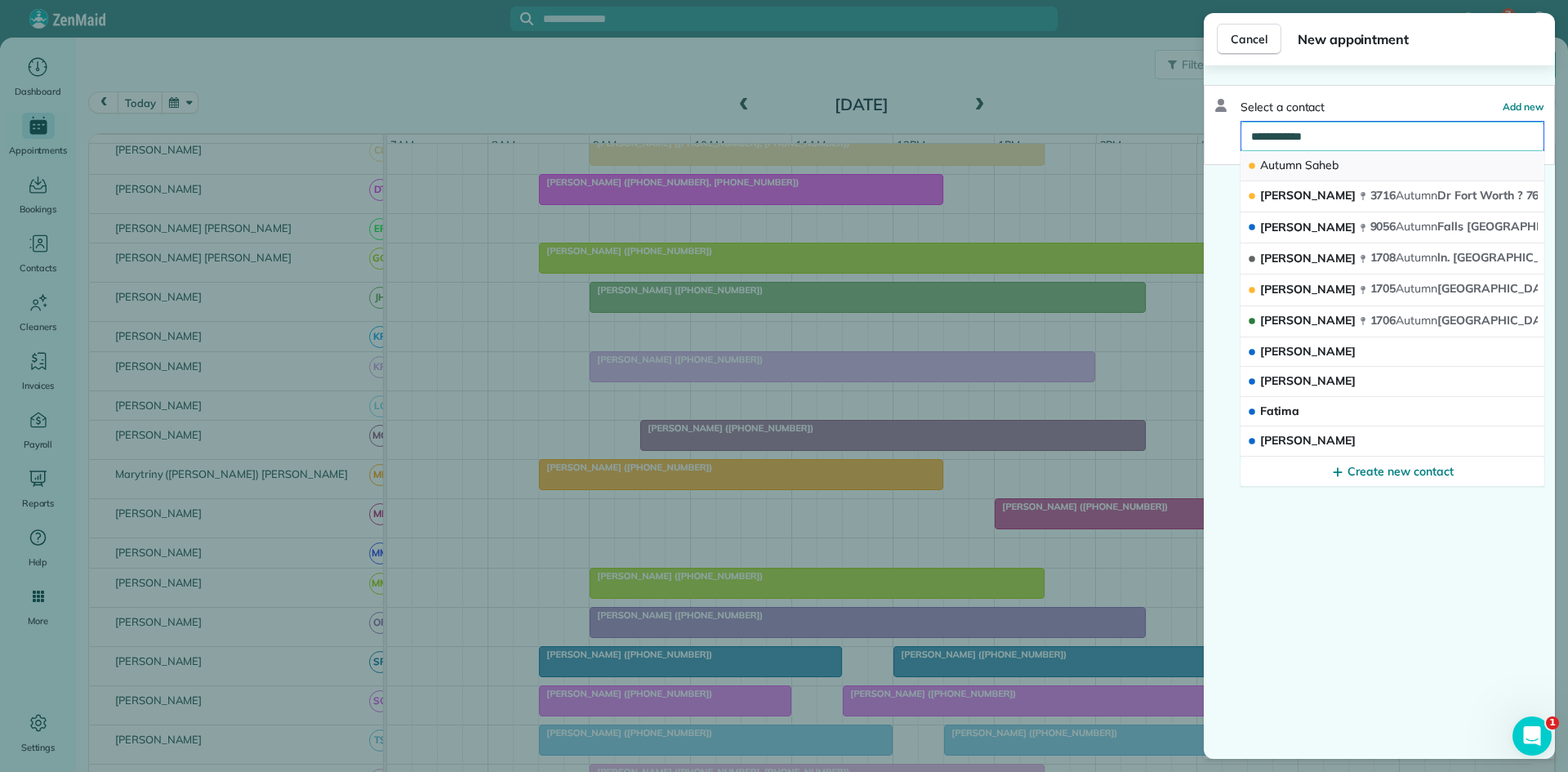
type input "**********"
click at [1321, 152] on button "Autumn Saheb" at bounding box center [1392, 166] width 304 height 30
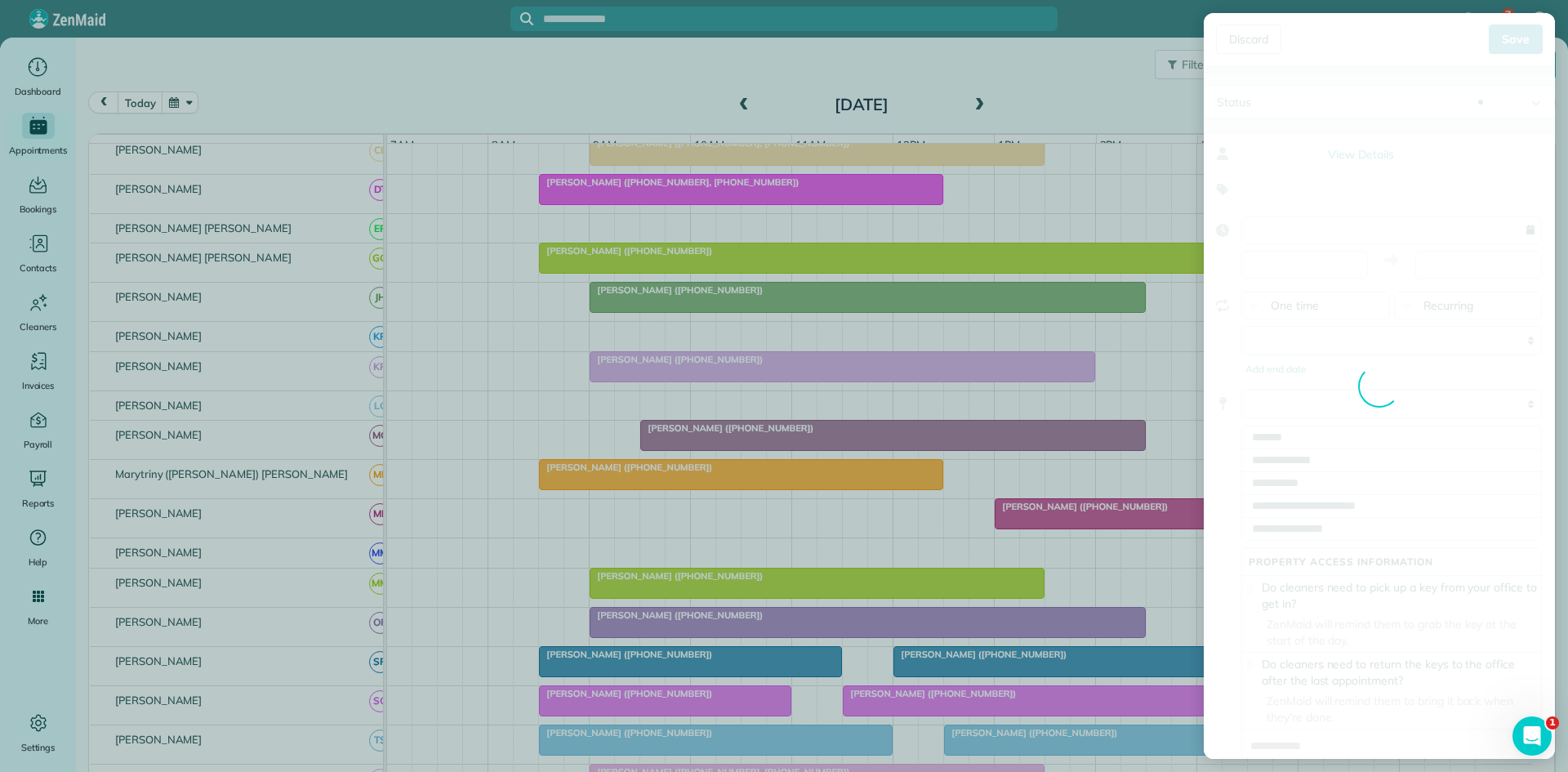
type input "**********"
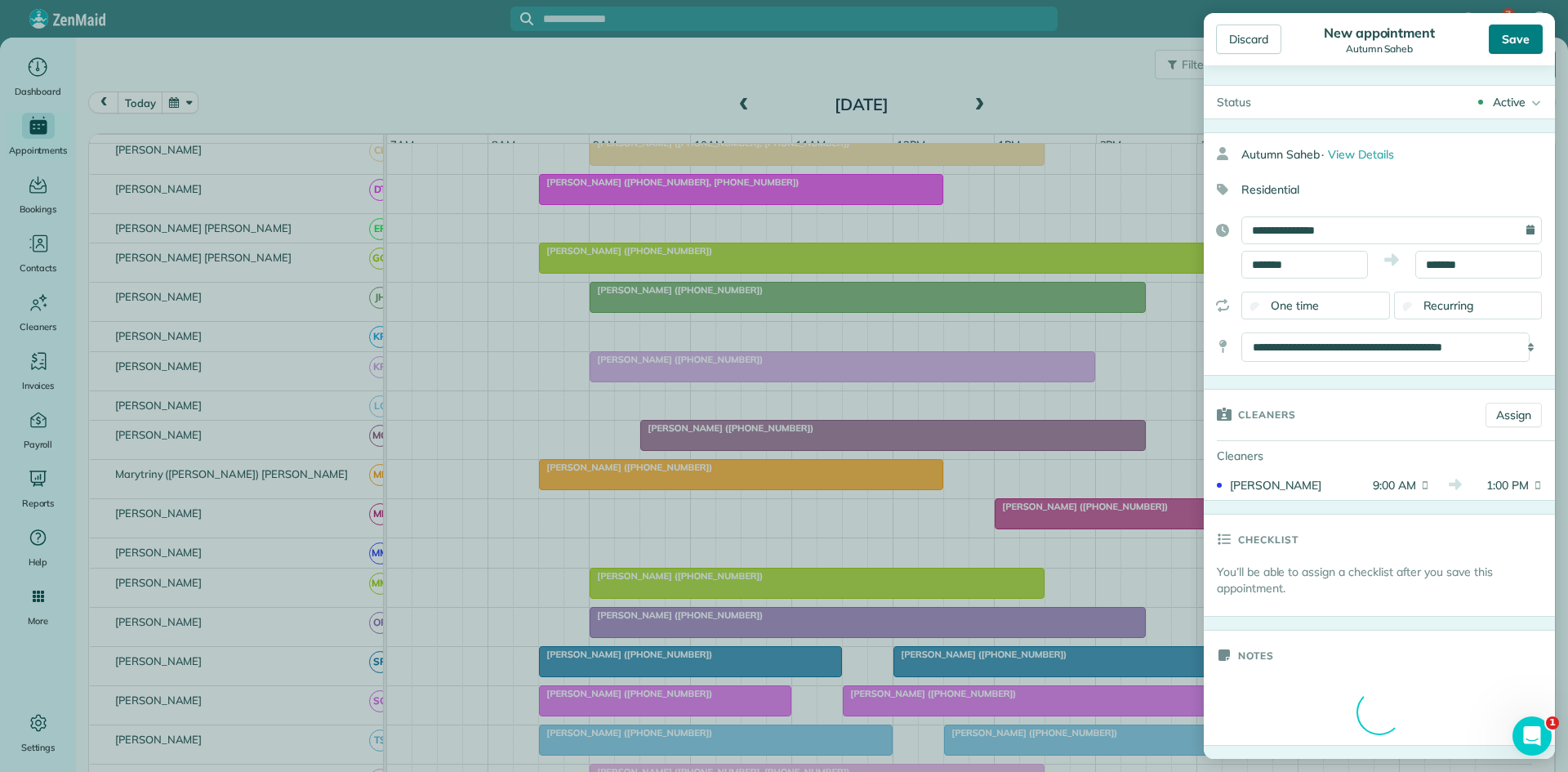
click at [1490, 37] on div "Save" at bounding box center [1515, 40] width 54 height 30
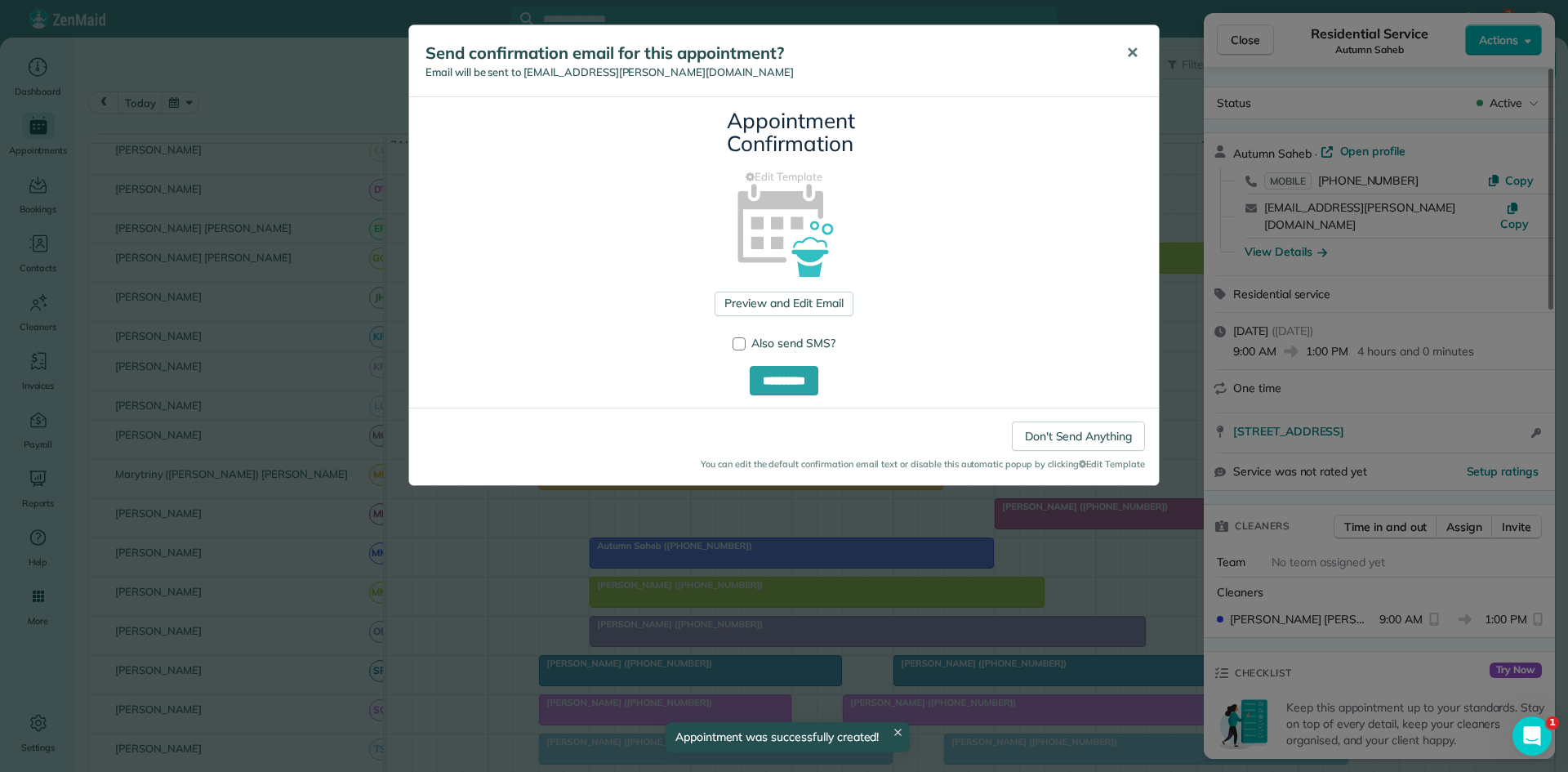
click at [1127, 41] on button "✕" at bounding box center [1132, 53] width 37 height 39
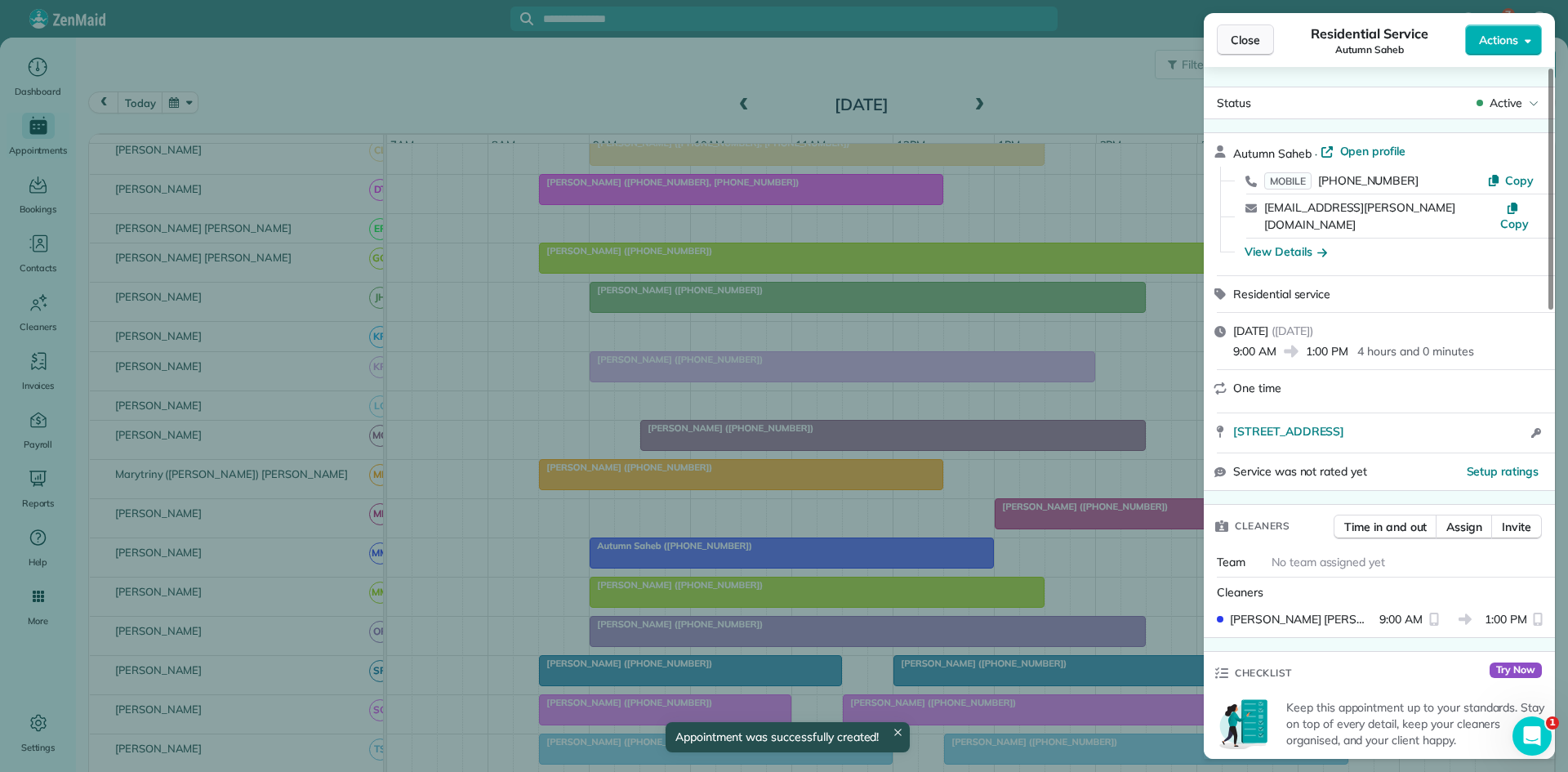
click at [1236, 39] on span "Close" at bounding box center [1246, 40] width 30 height 17
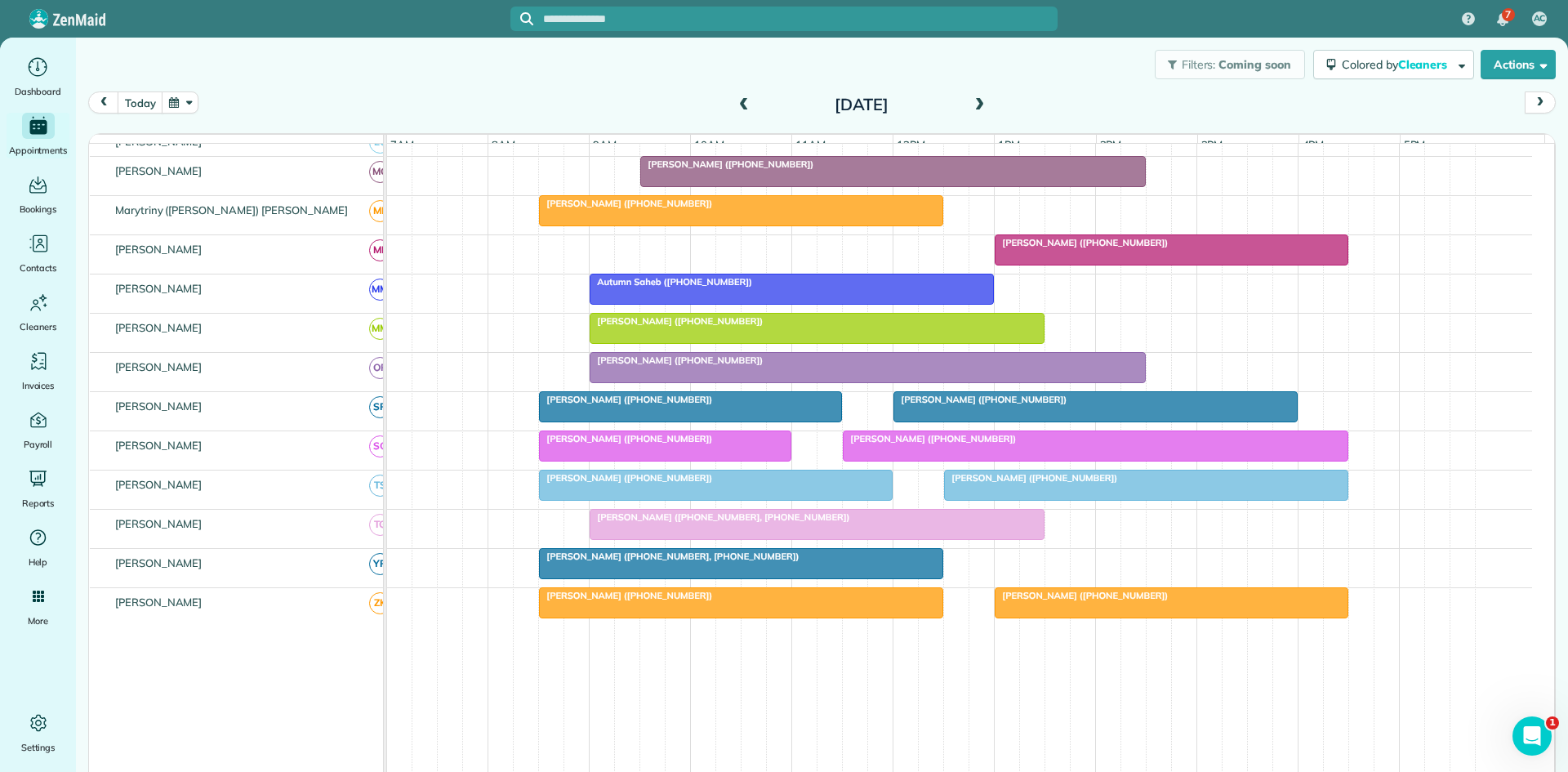
scroll to position [816, 0]
